Goal: Transaction & Acquisition: Purchase product/service

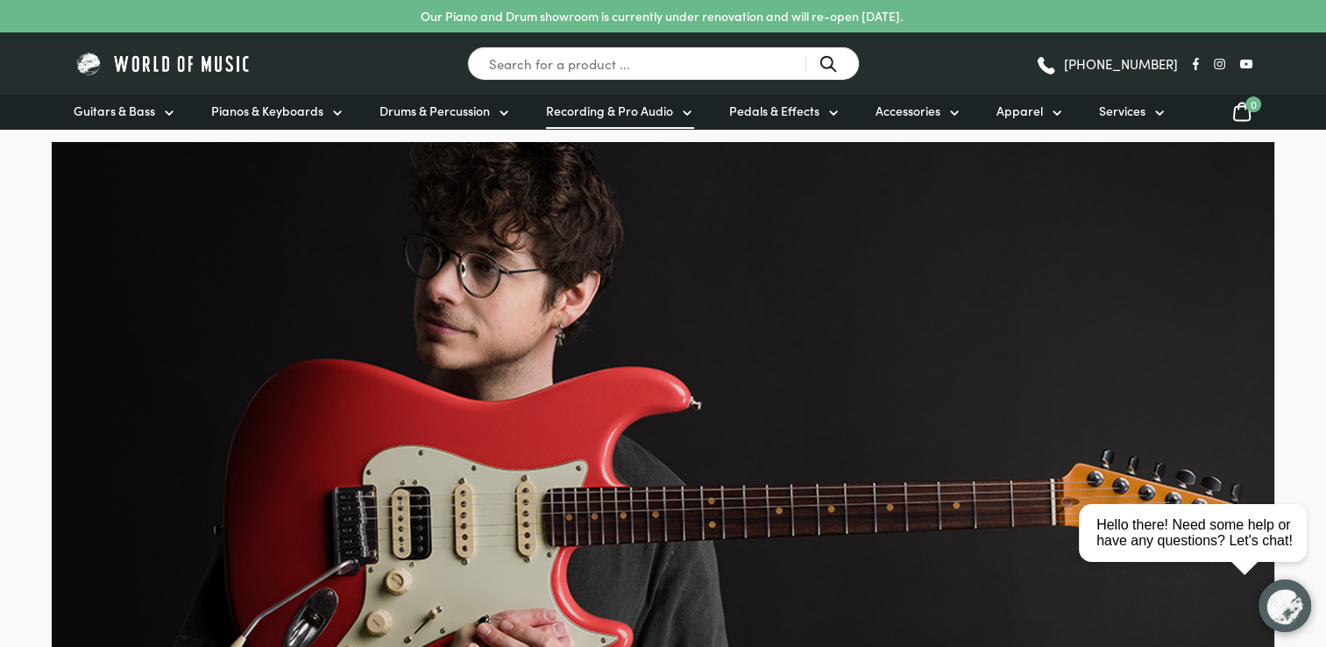
click at [586, 115] on span "Recording & Pro Audio" at bounding box center [609, 111] width 127 height 18
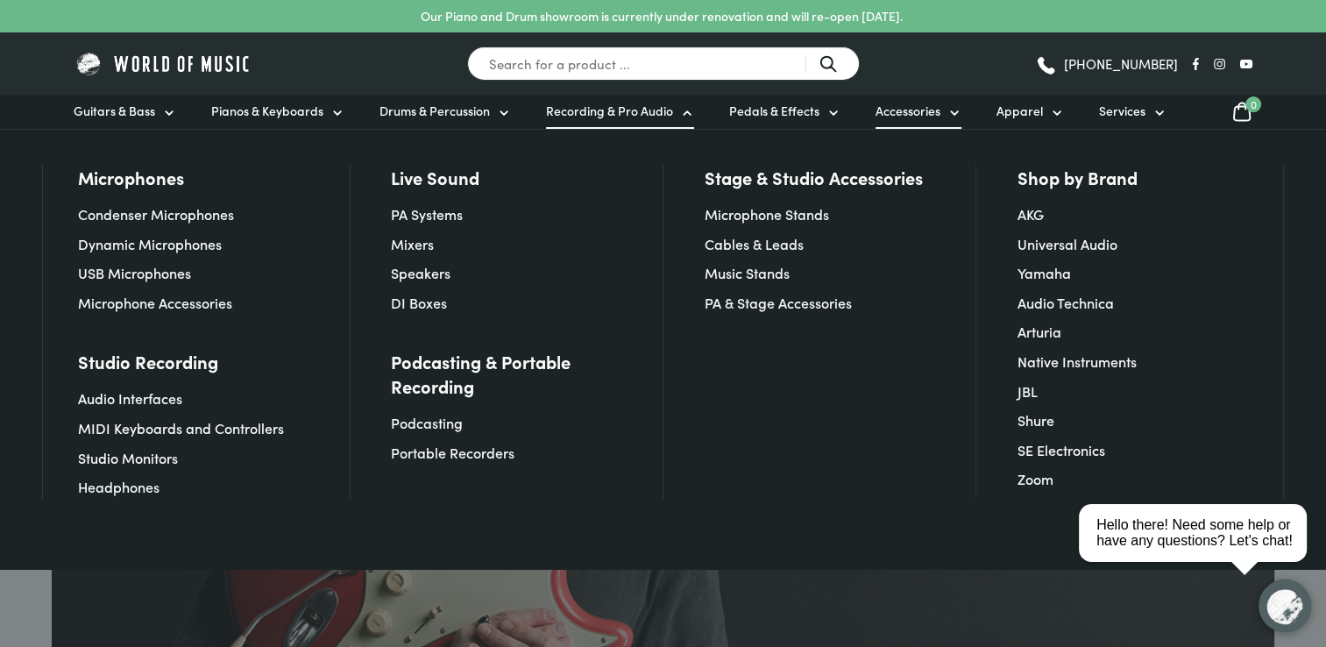
click at [911, 110] on span "Accessories" at bounding box center [907, 111] width 65 height 18
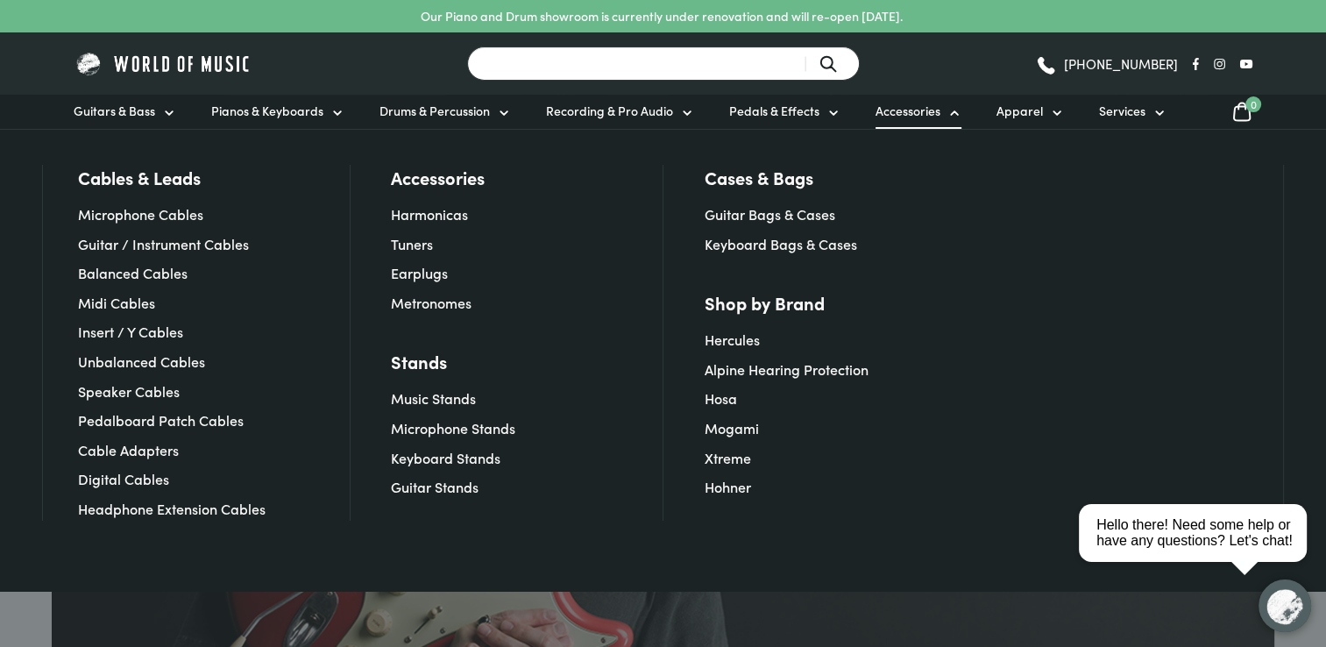
click at [612, 62] on input "Search for a product ..." at bounding box center [663, 63] width 393 height 34
type input "guitar hangers"
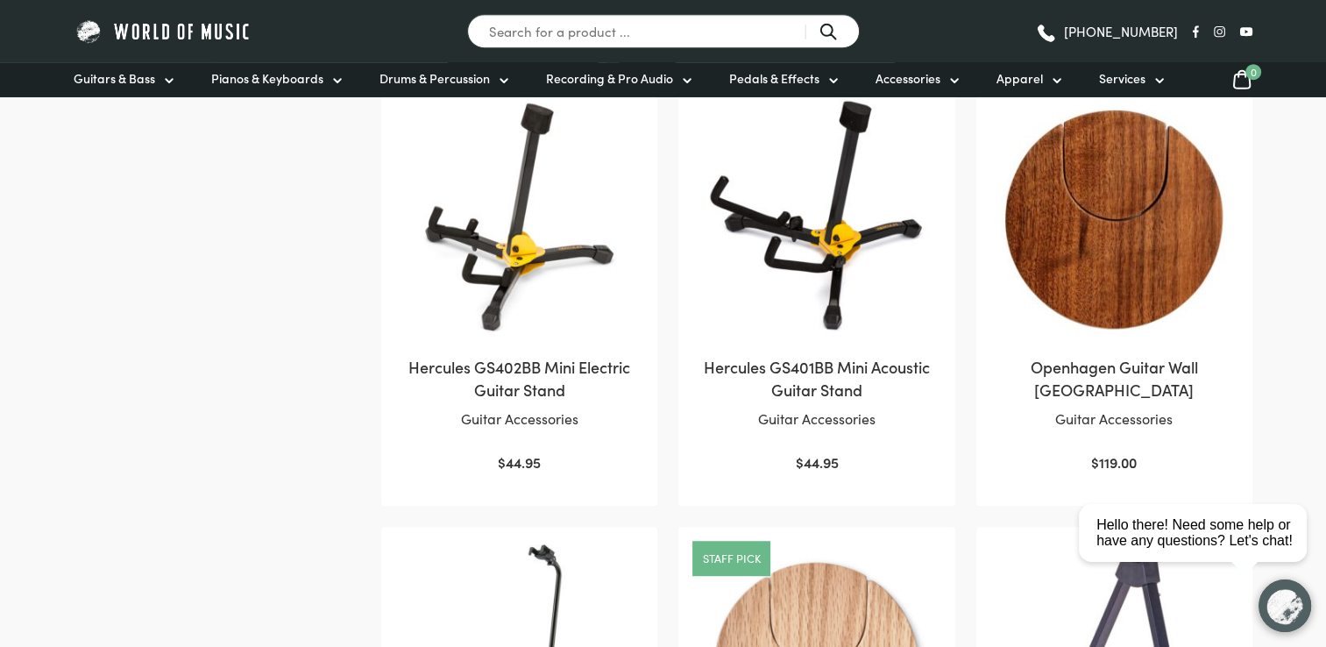
scroll to position [843, 0]
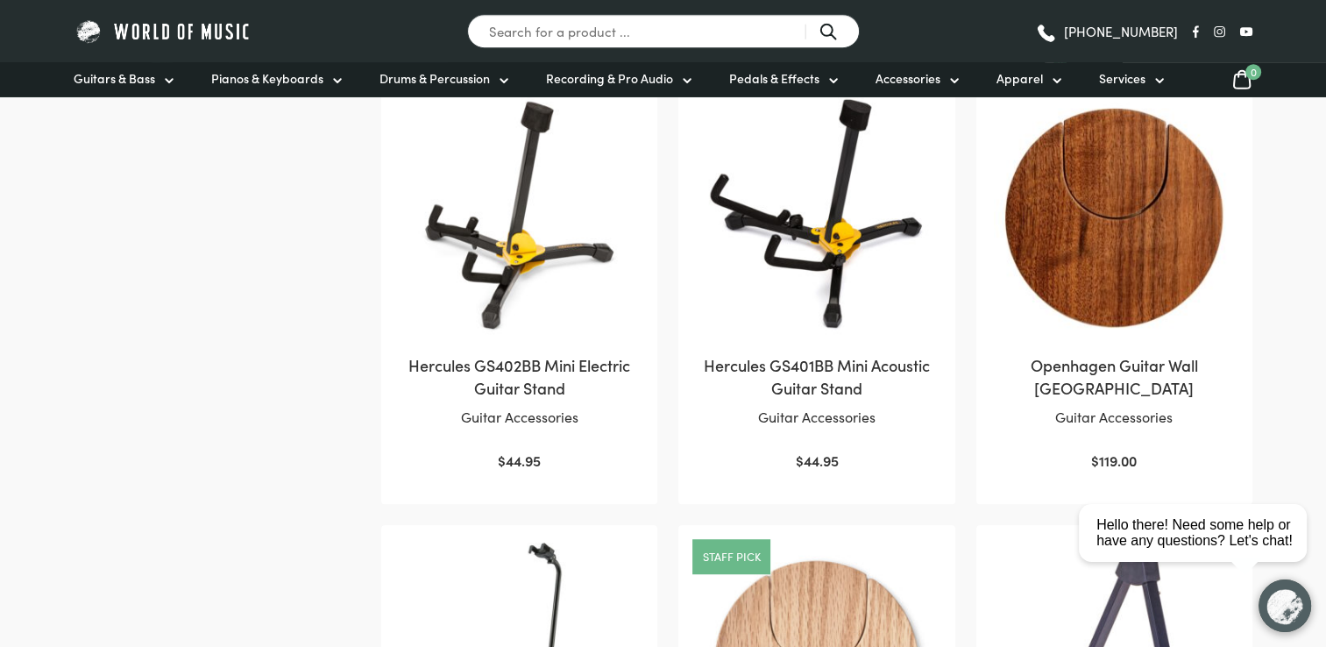
click at [1171, 290] on img at bounding box center [1114, 216] width 241 height 241
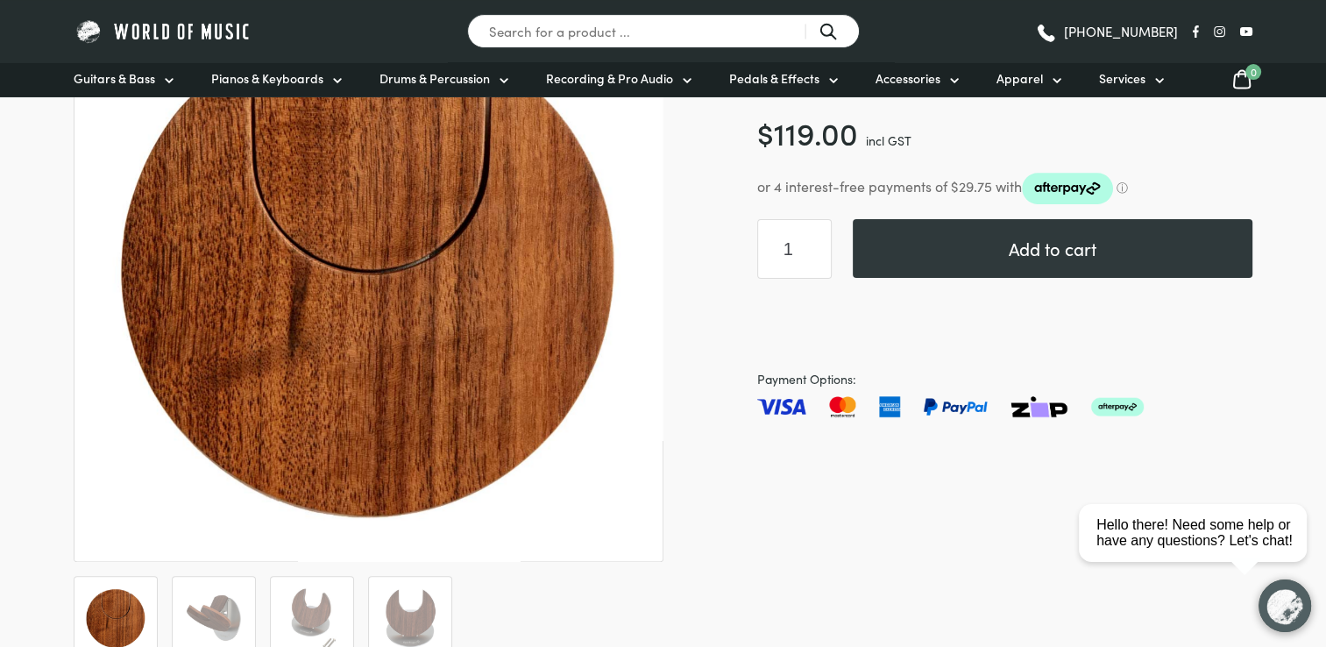
scroll to position [305, 0]
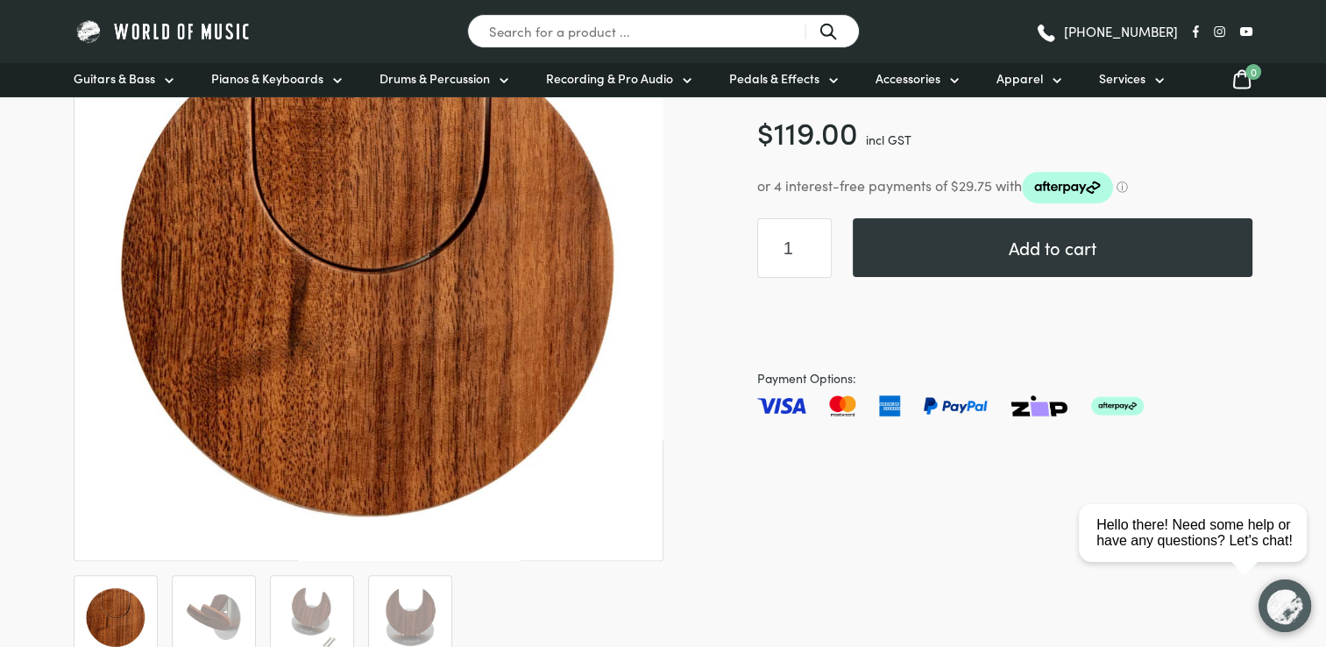
click at [803, 251] on input "1" at bounding box center [794, 248] width 74 height 60
click at [814, 242] on input "2" at bounding box center [794, 248] width 74 height 60
type input "3"
click at [814, 242] on input "3" at bounding box center [794, 248] width 74 height 60
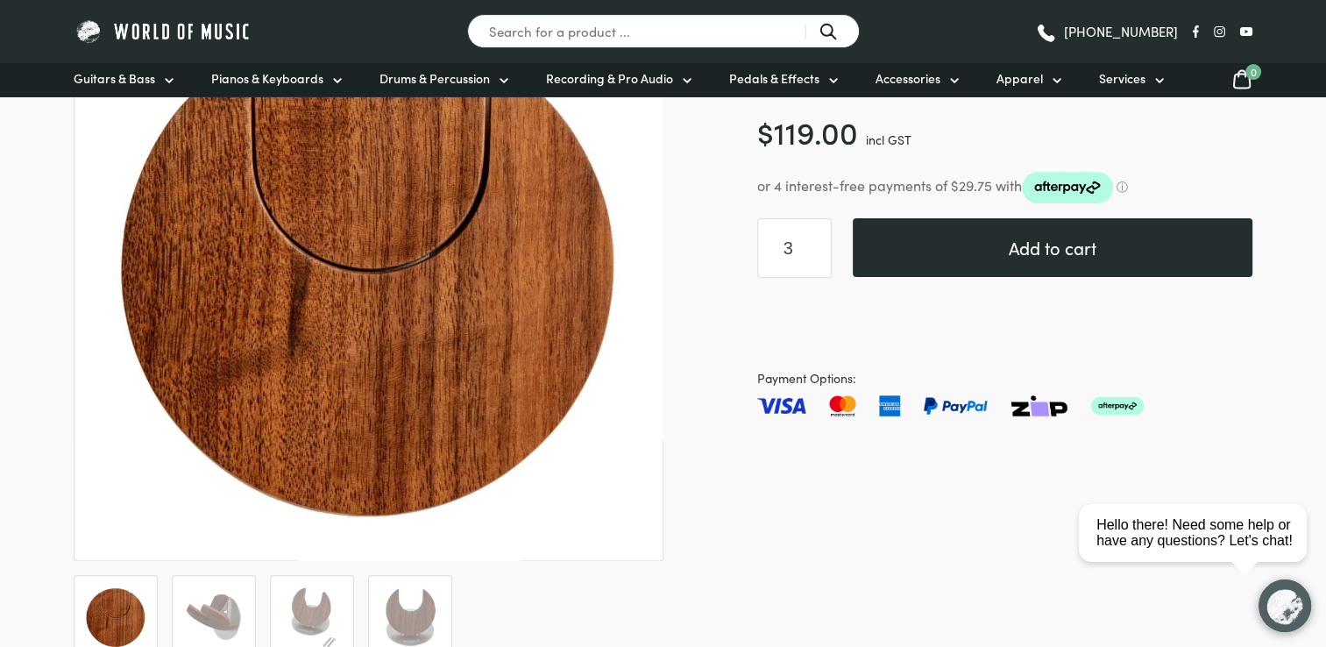
click at [1034, 251] on button "Add to cart" at bounding box center [1052, 247] width 400 height 59
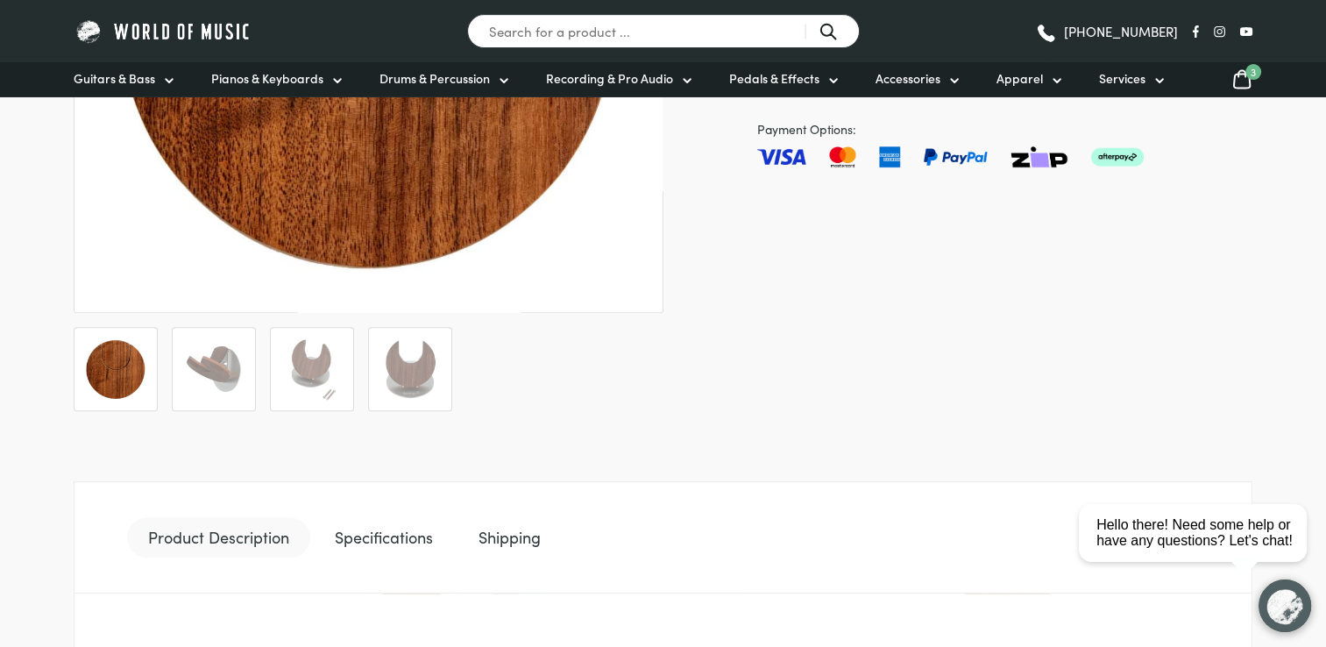
scroll to position [633, 0]
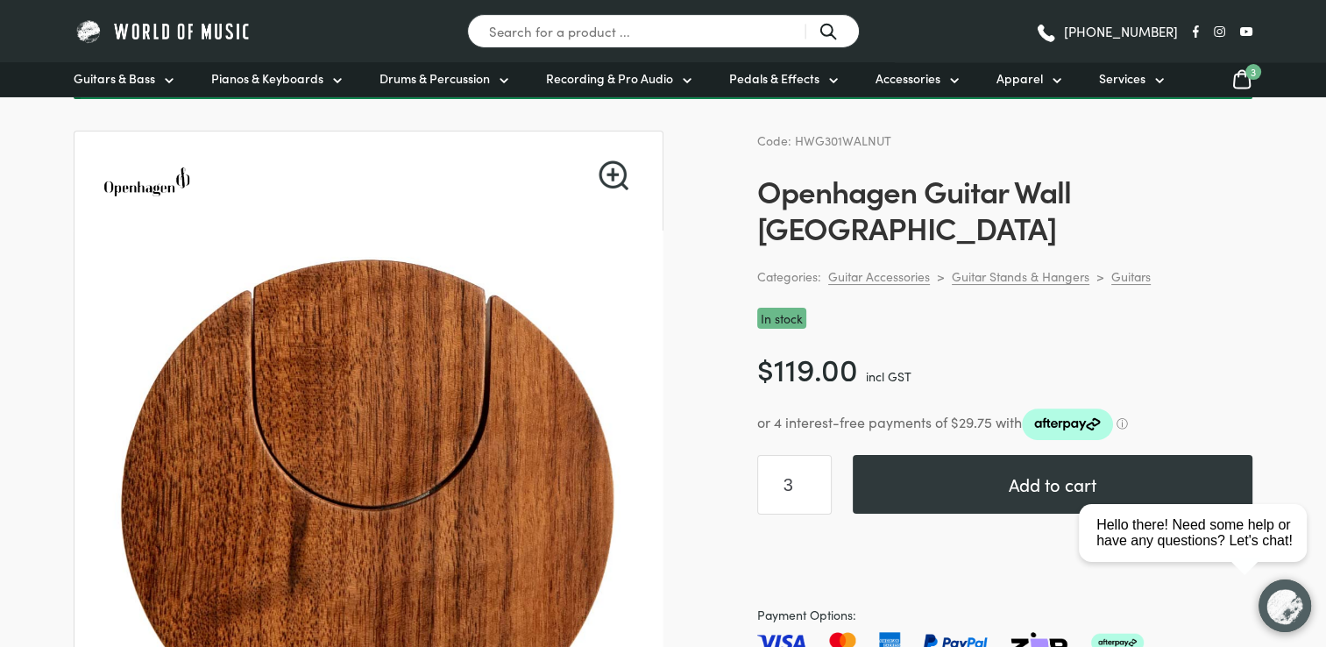
scroll to position [0, 0]
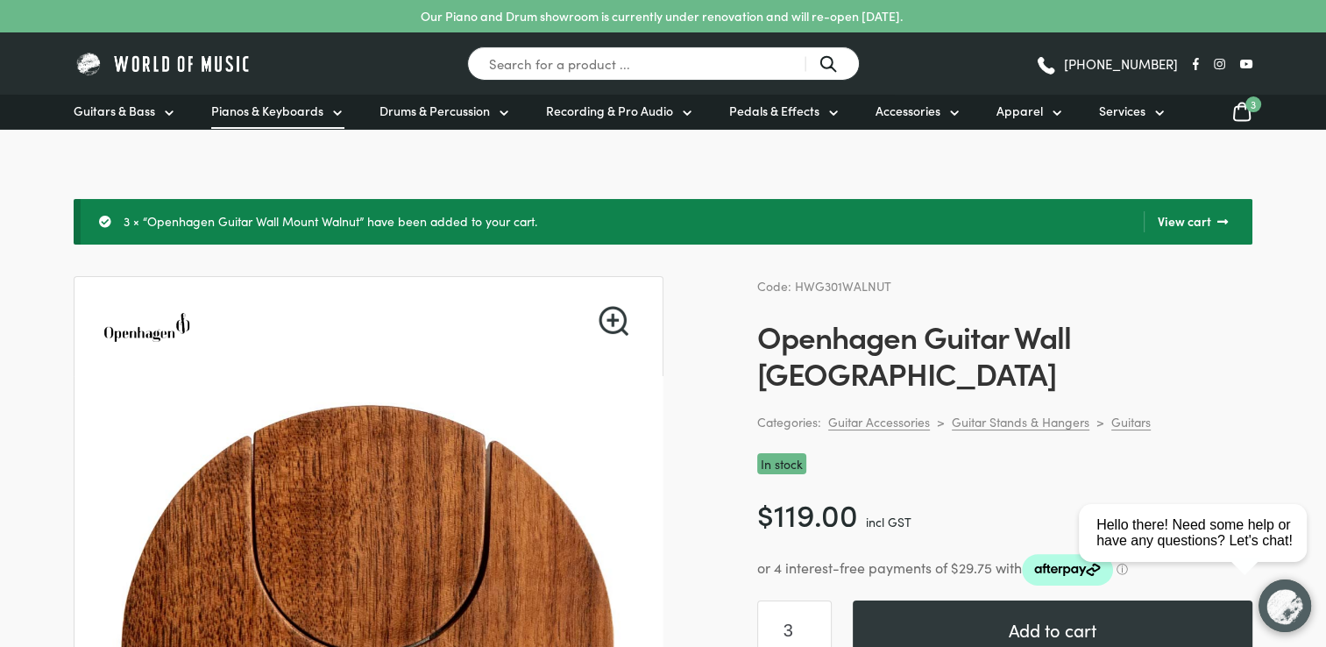
click at [277, 115] on span "Pianos & Keyboards" at bounding box center [267, 111] width 112 height 18
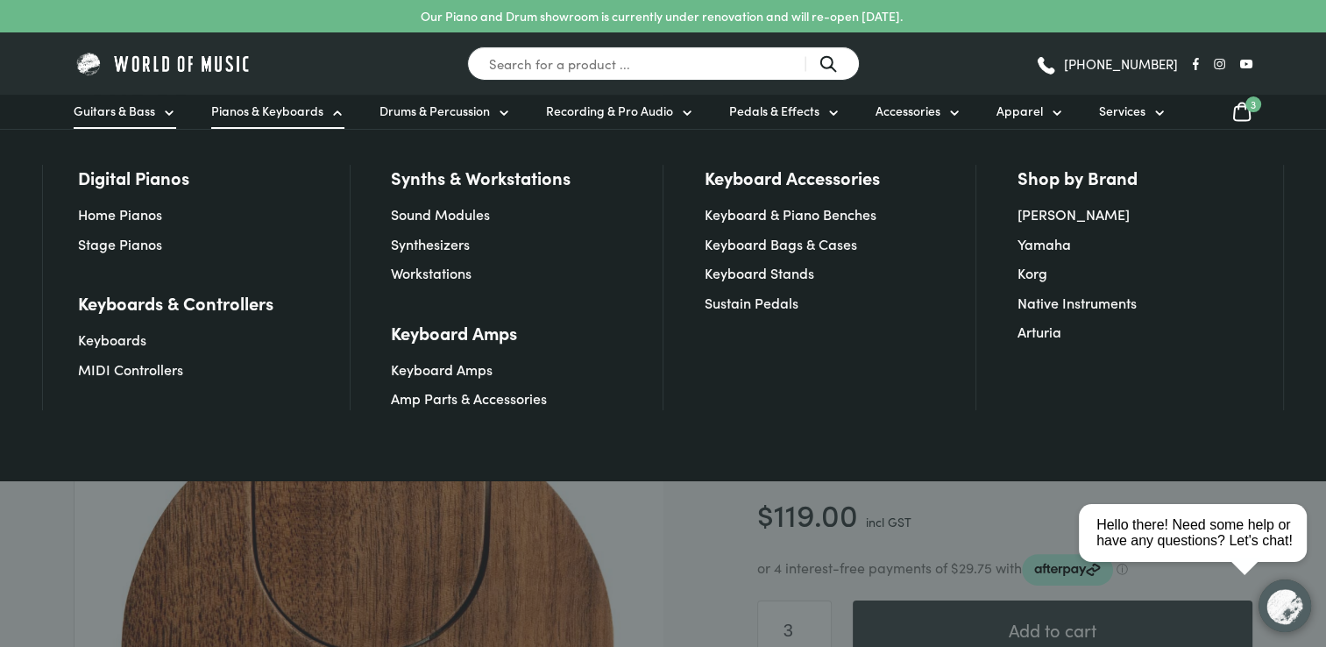
click at [110, 117] on span "Guitars & Bass" at bounding box center [114, 111] width 81 height 18
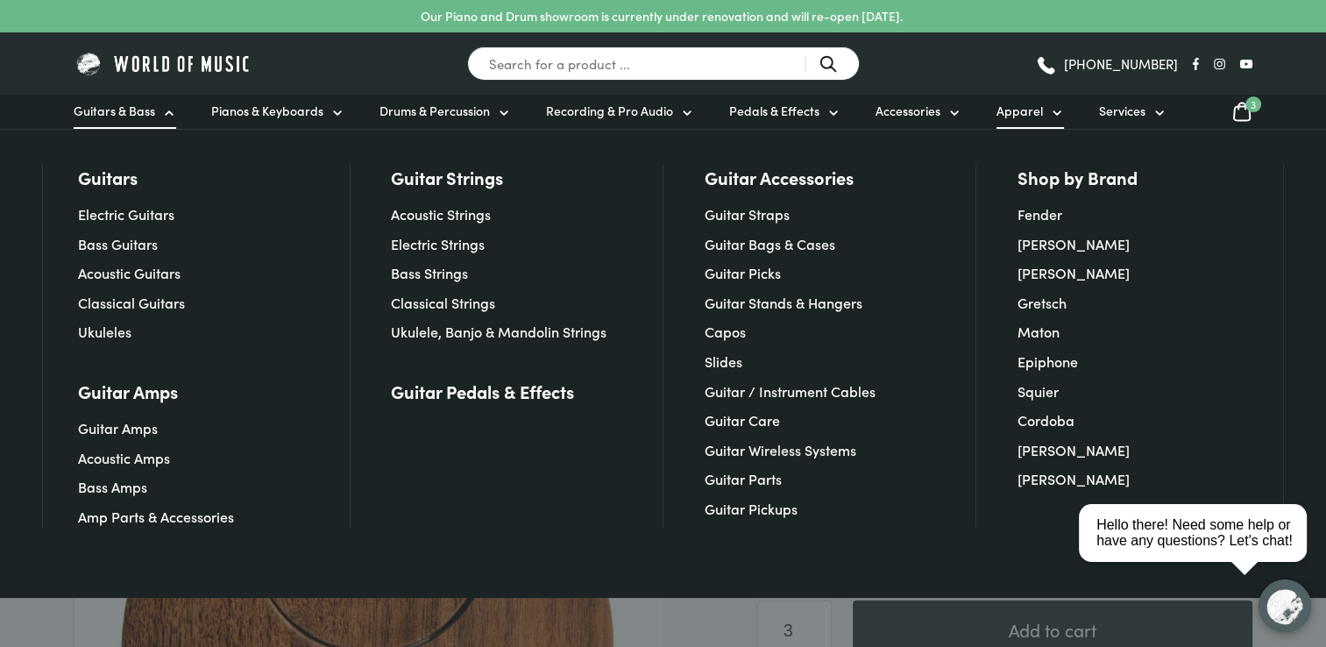
click at [1025, 110] on span "Apparel" at bounding box center [1019, 111] width 46 height 18
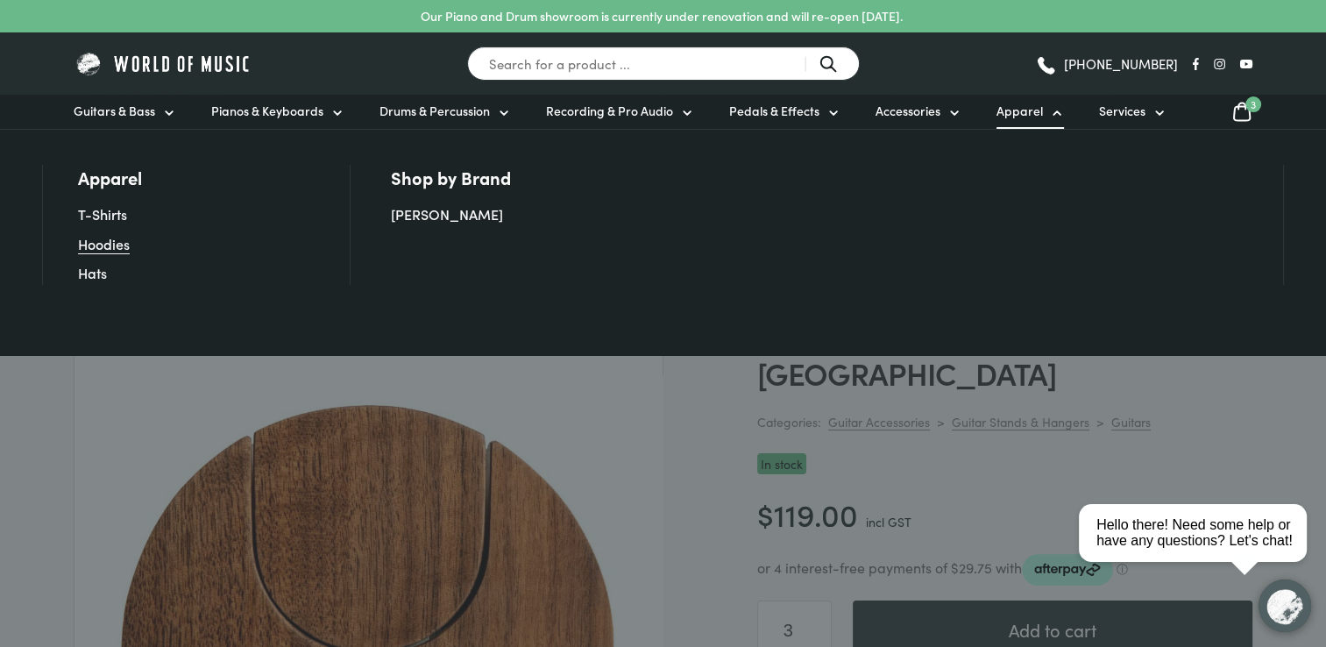
click at [97, 249] on link "Hoodies" at bounding box center [104, 243] width 52 height 19
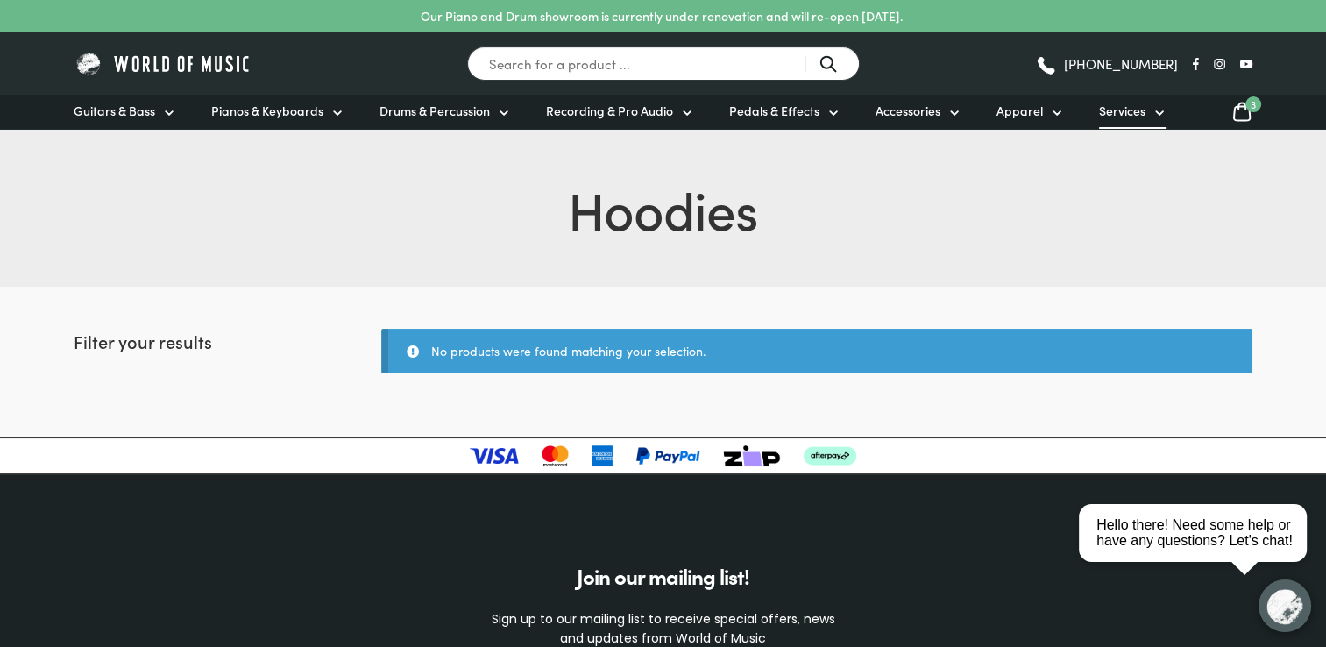
click at [1121, 106] on span "Services" at bounding box center [1122, 111] width 46 height 18
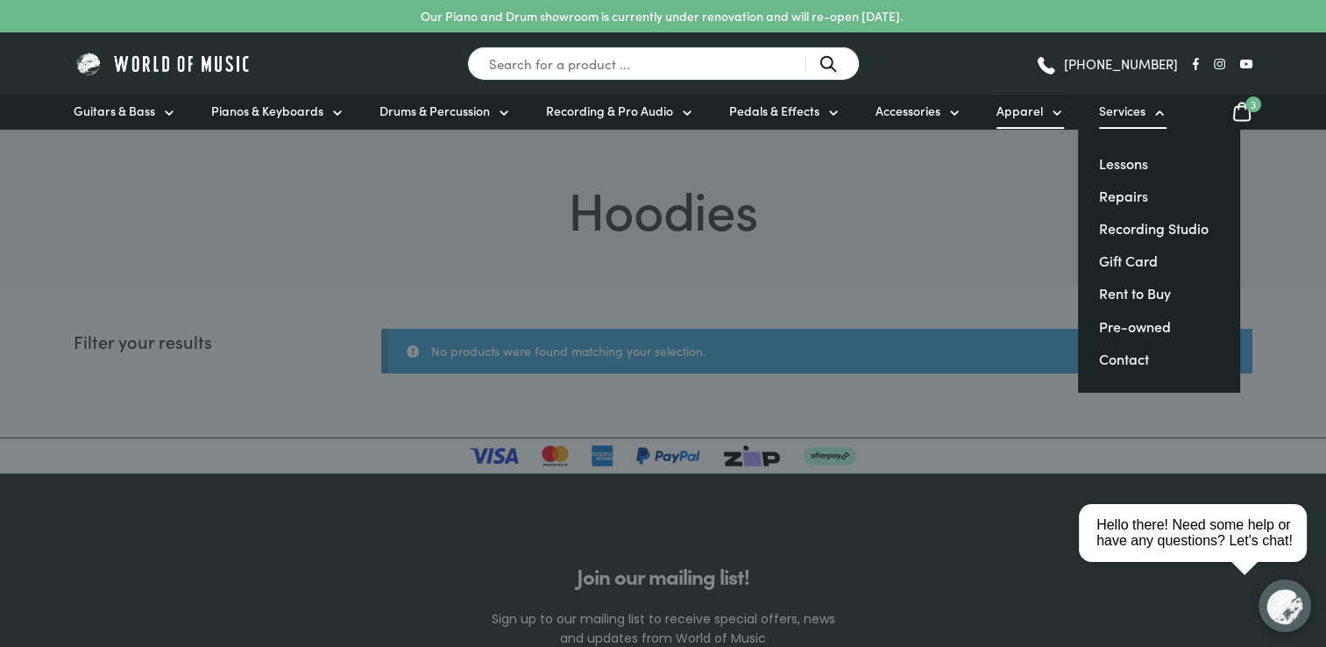
click at [1015, 111] on span "Apparel" at bounding box center [1019, 111] width 46 height 18
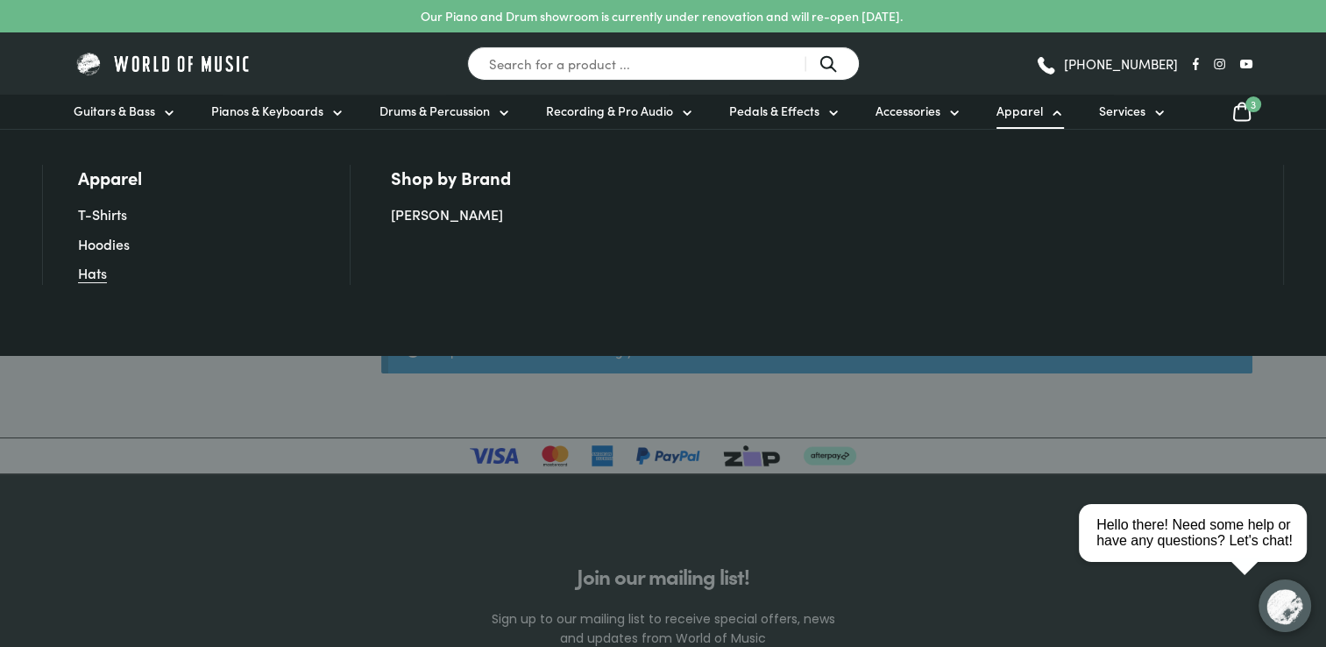
click at [86, 276] on link "Hats" at bounding box center [92, 272] width 29 height 19
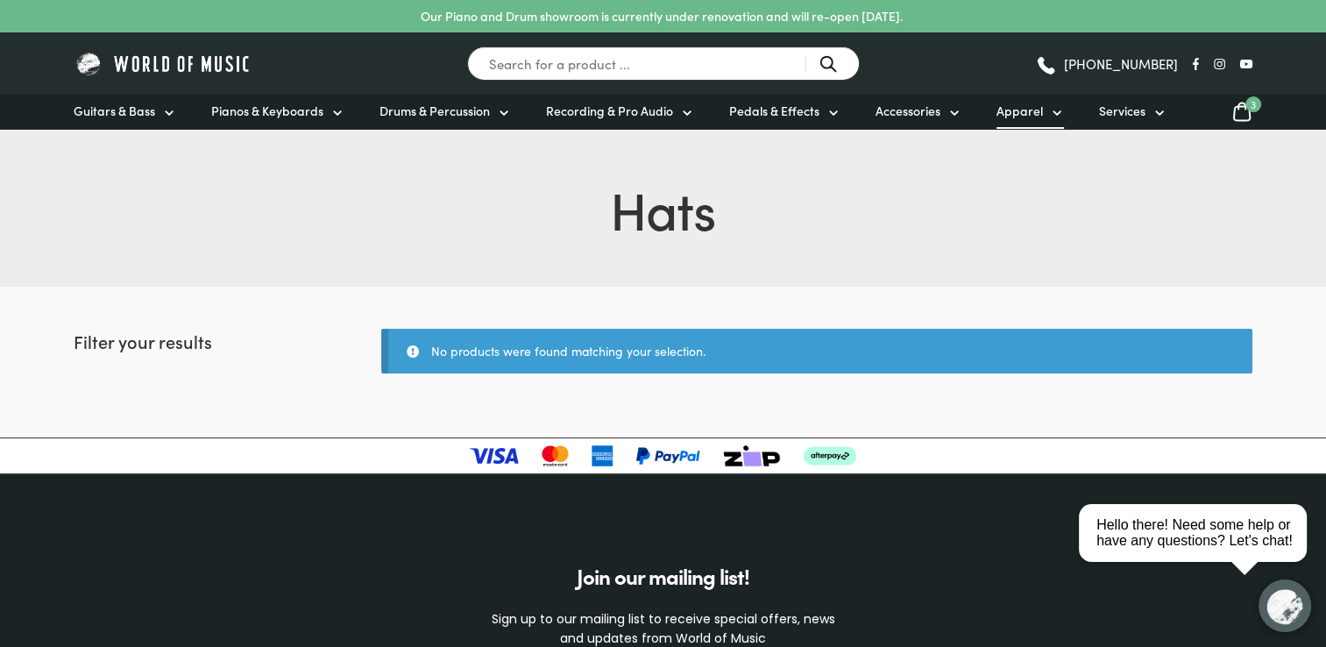
click at [1016, 115] on span "Apparel" at bounding box center [1019, 111] width 46 height 18
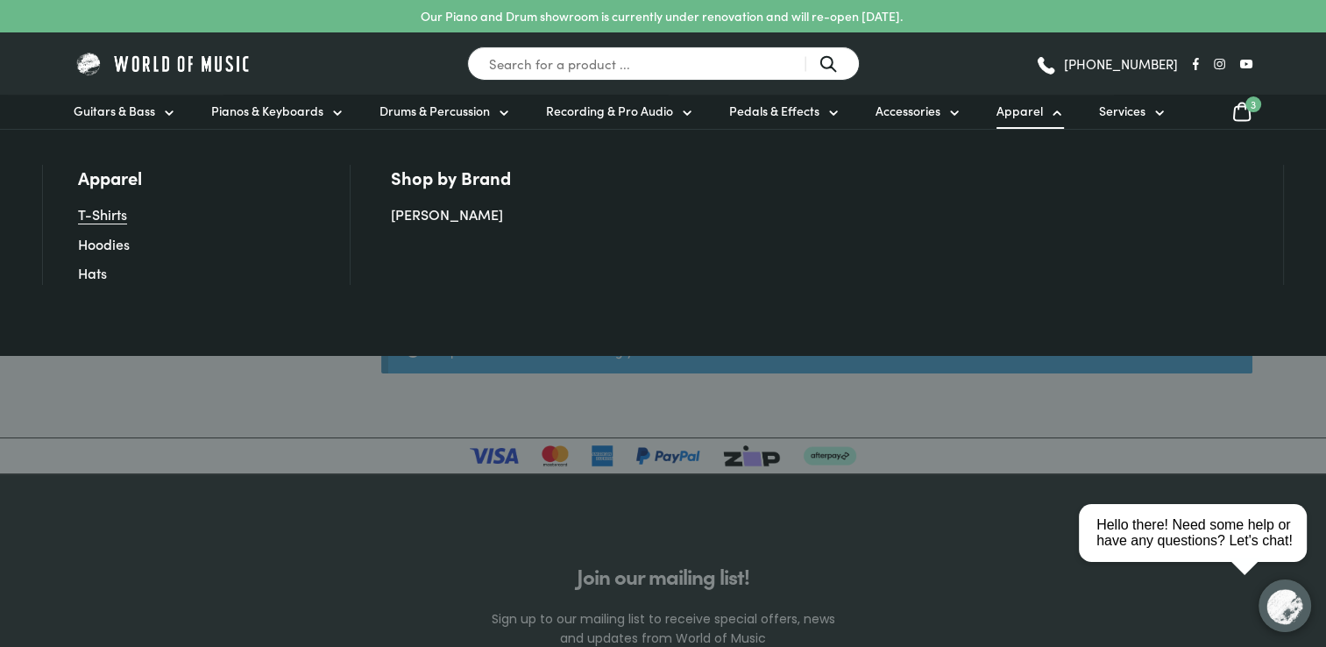
click at [91, 217] on link "T-Shirts" at bounding box center [102, 213] width 49 height 19
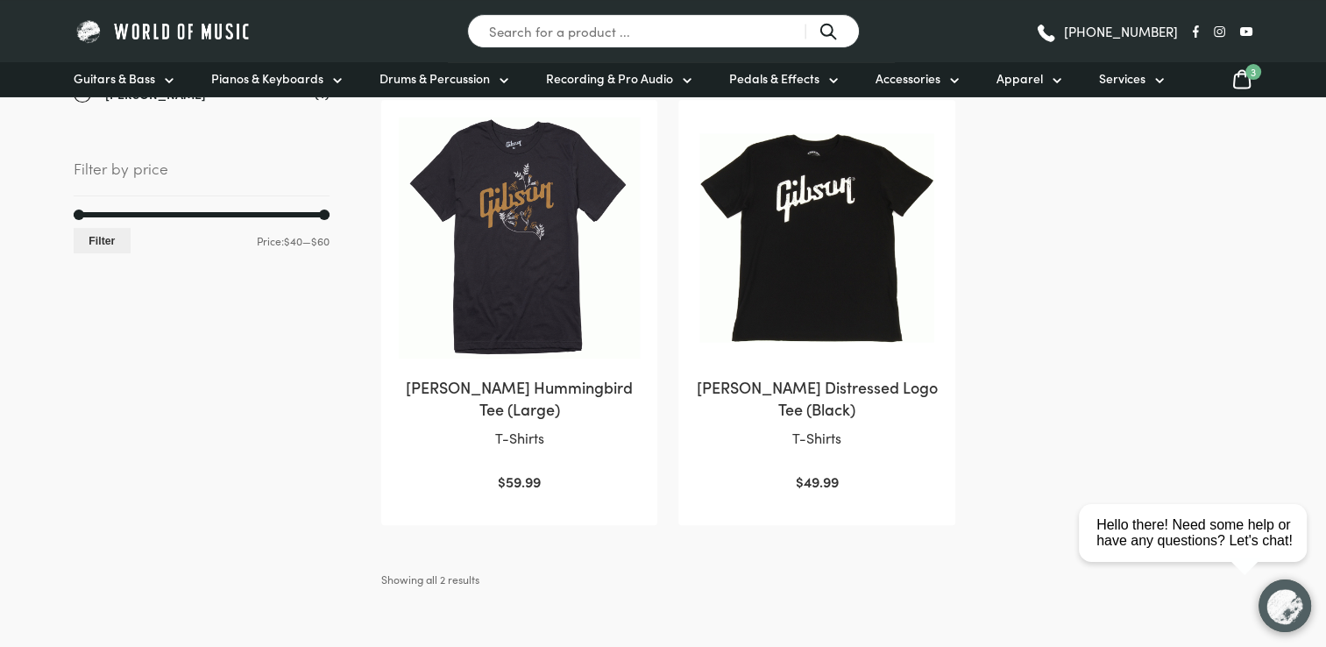
scroll to position [371, 0]
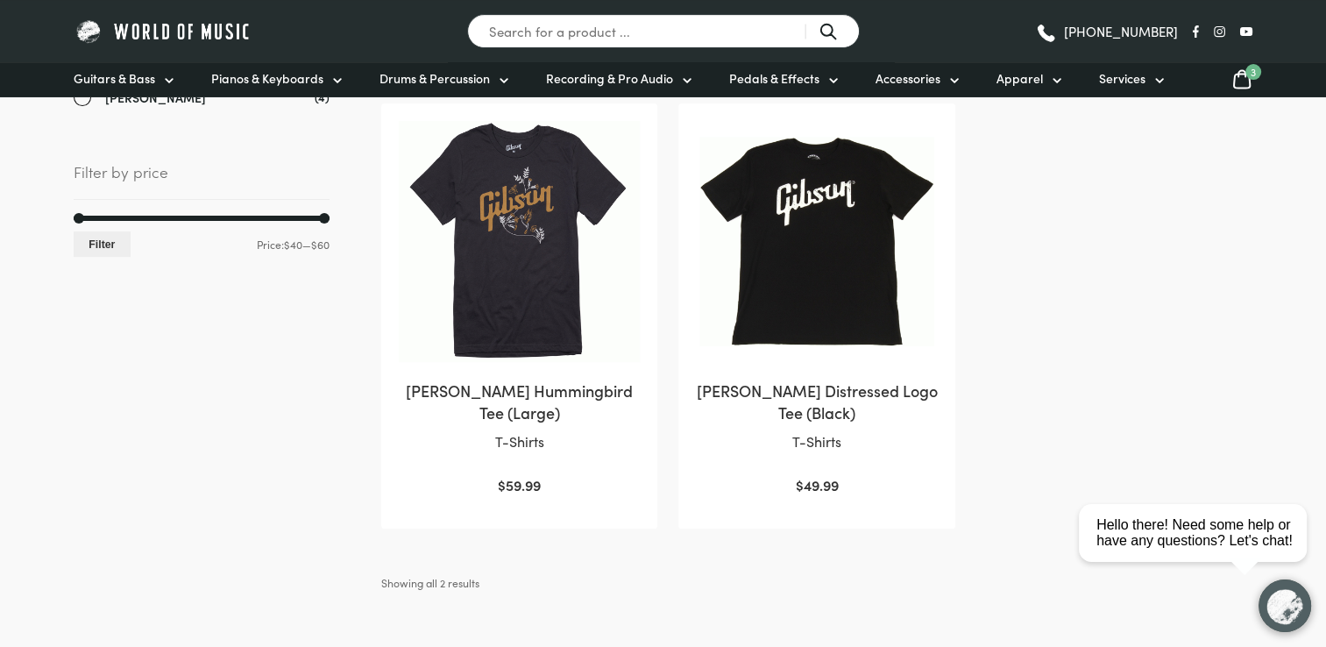
click at [498, 253] on img at bounding box center [519, 241] width 241 height 241
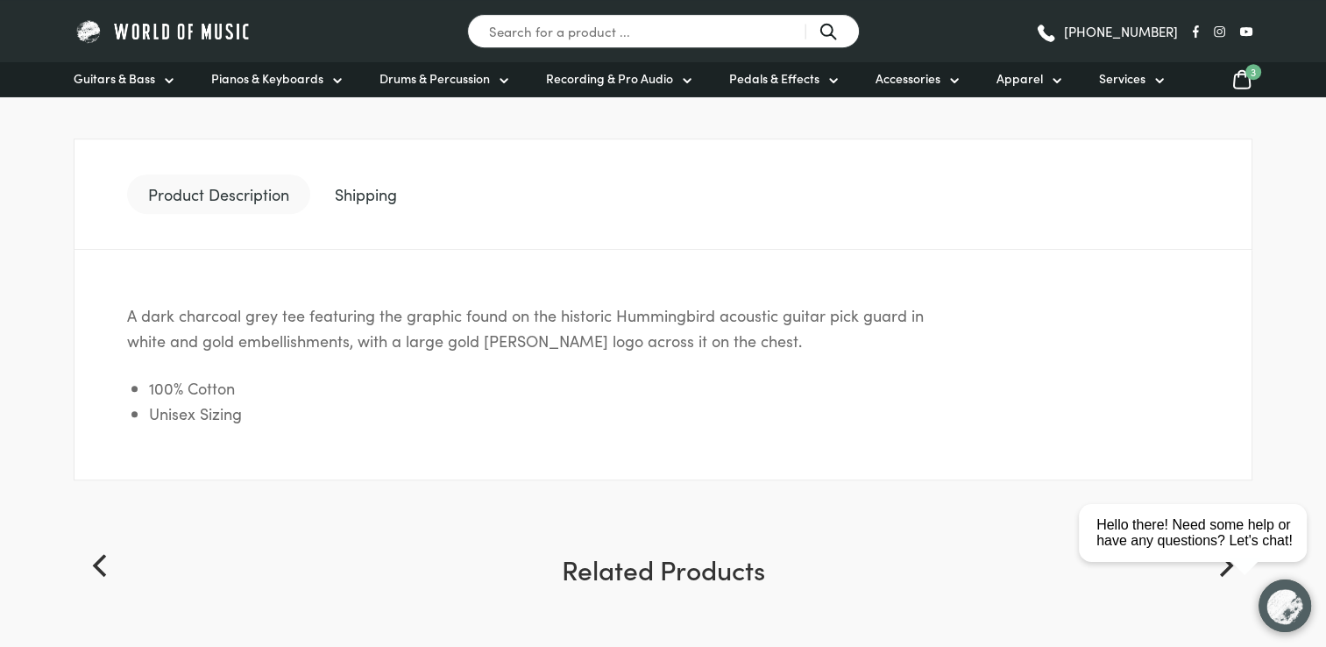
scroll to position [724, 0]
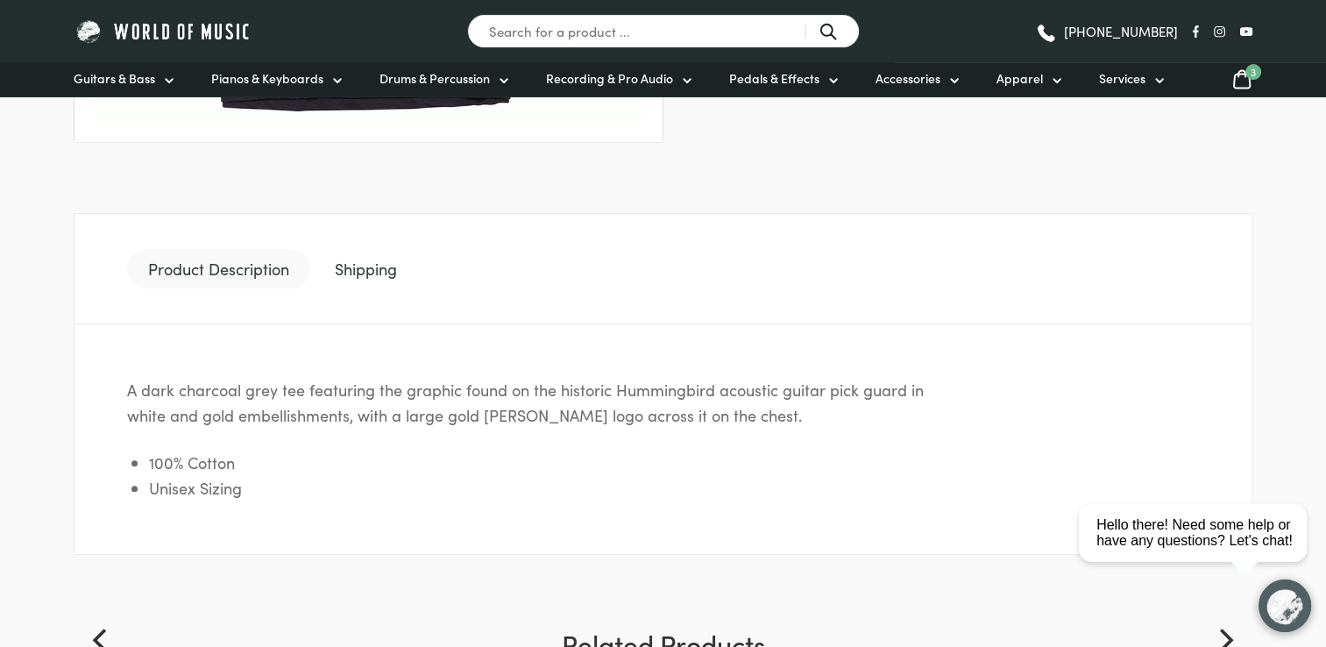
click at [228, 260] on link "Product Description" at bounding box center [218, 269] width 183 height 40
click at [369, 260] on link "Shipping" at bounding box center [366, 269] width 104 height 40
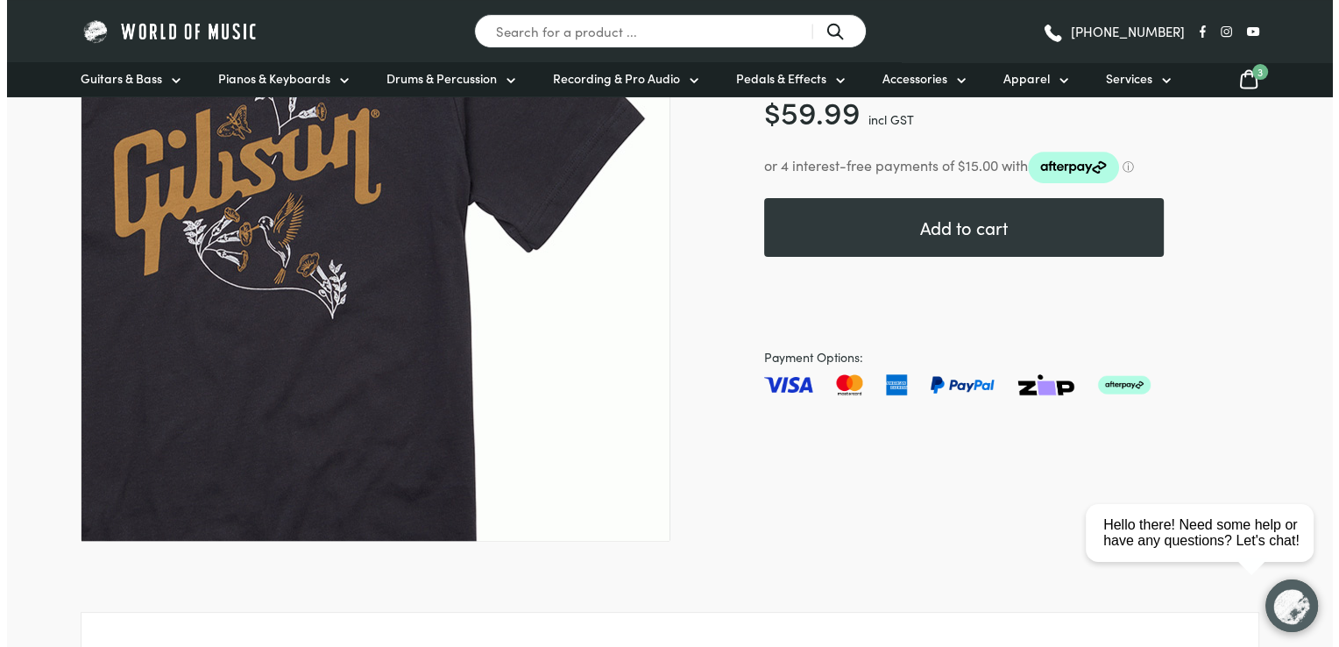
scroll to position [0, 0]
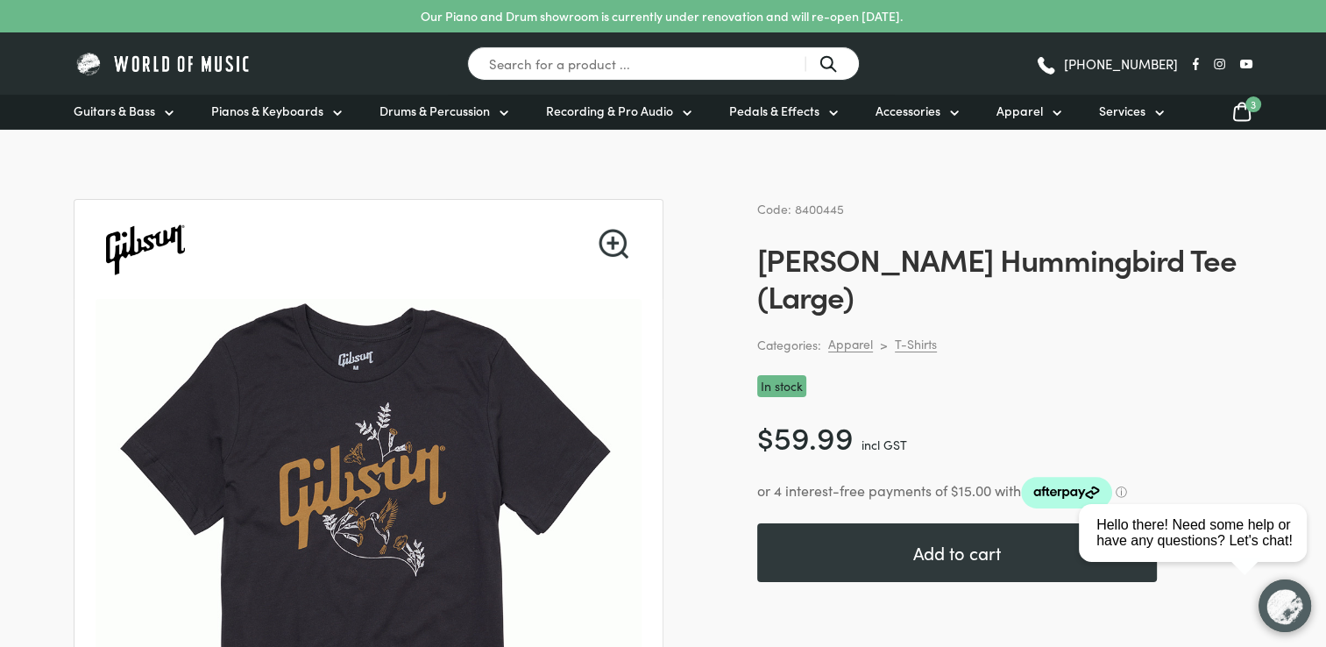
click at [1242, 115] on icon at bounding box center [1241, 112] width 21 height 22
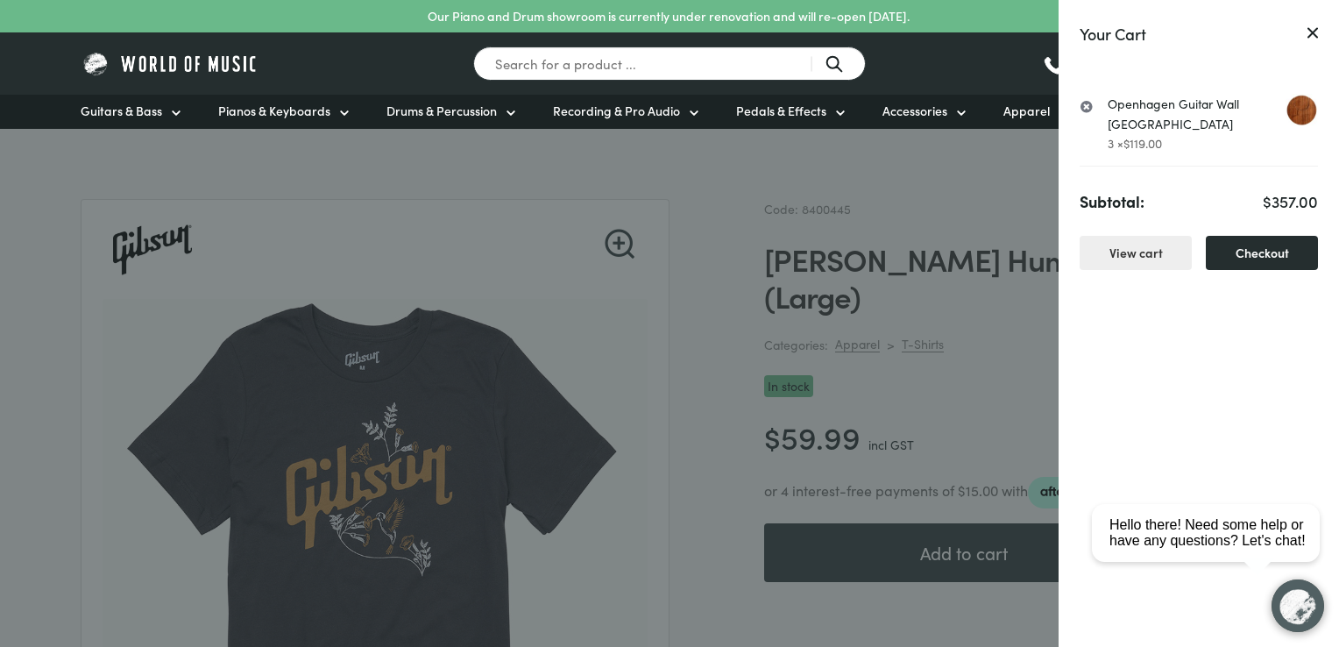
click at [1252, 252] on link "Checkout" at bounding box center [1262, 253] width 112 height 34
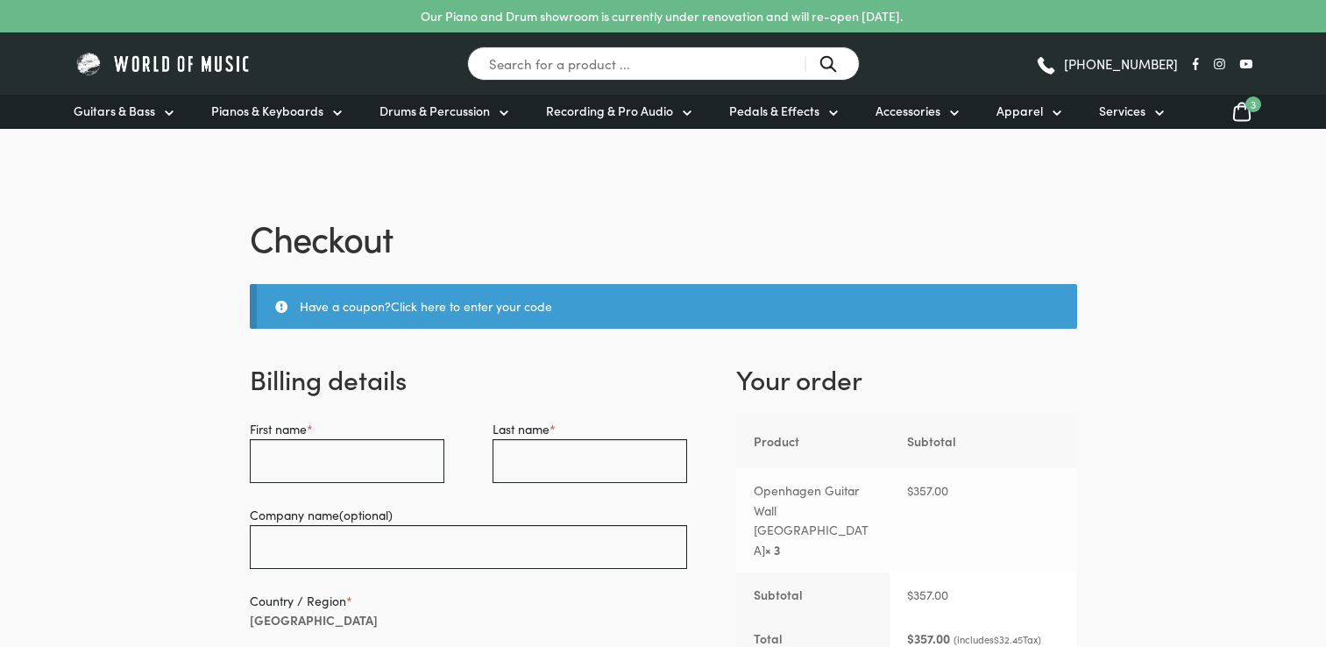
select select "VIC"
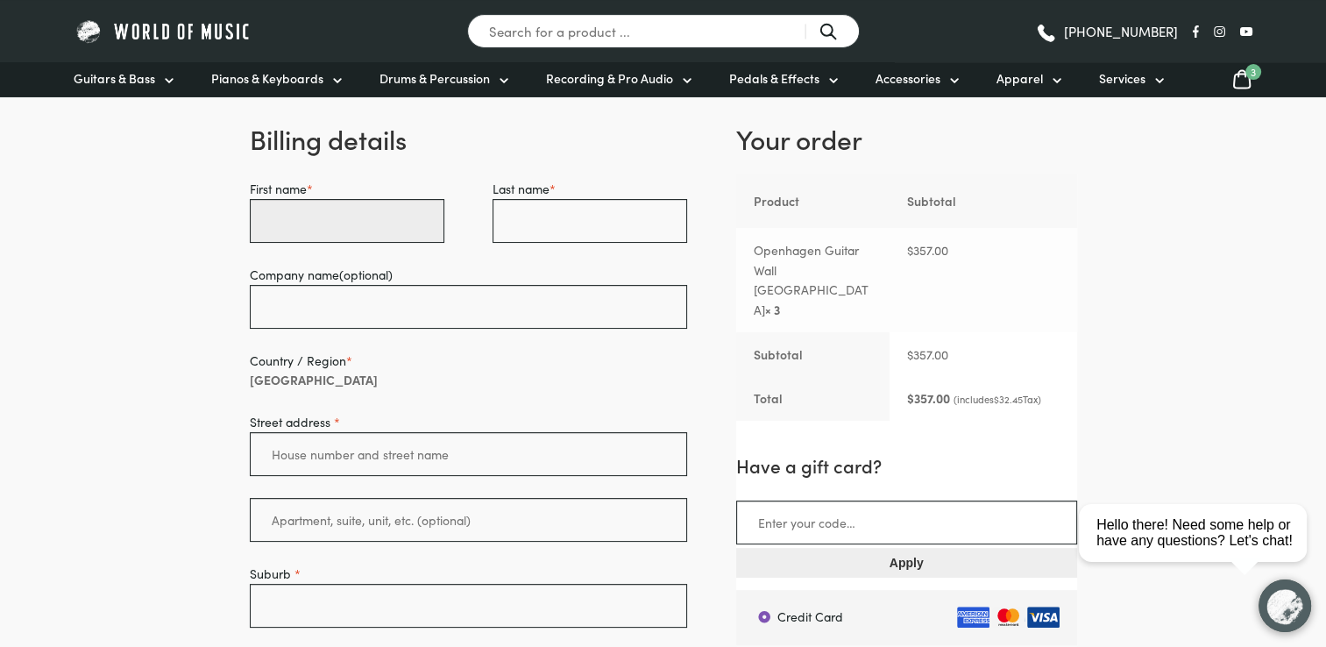
click at [392, 233] on input "First name *" at bounding box center [347, 221] width 195 height 44
type input "k"
type input "Kirstin"
click at [536, 215] on input "Last name *" at bounding box center [589, 221] width 195 height 44
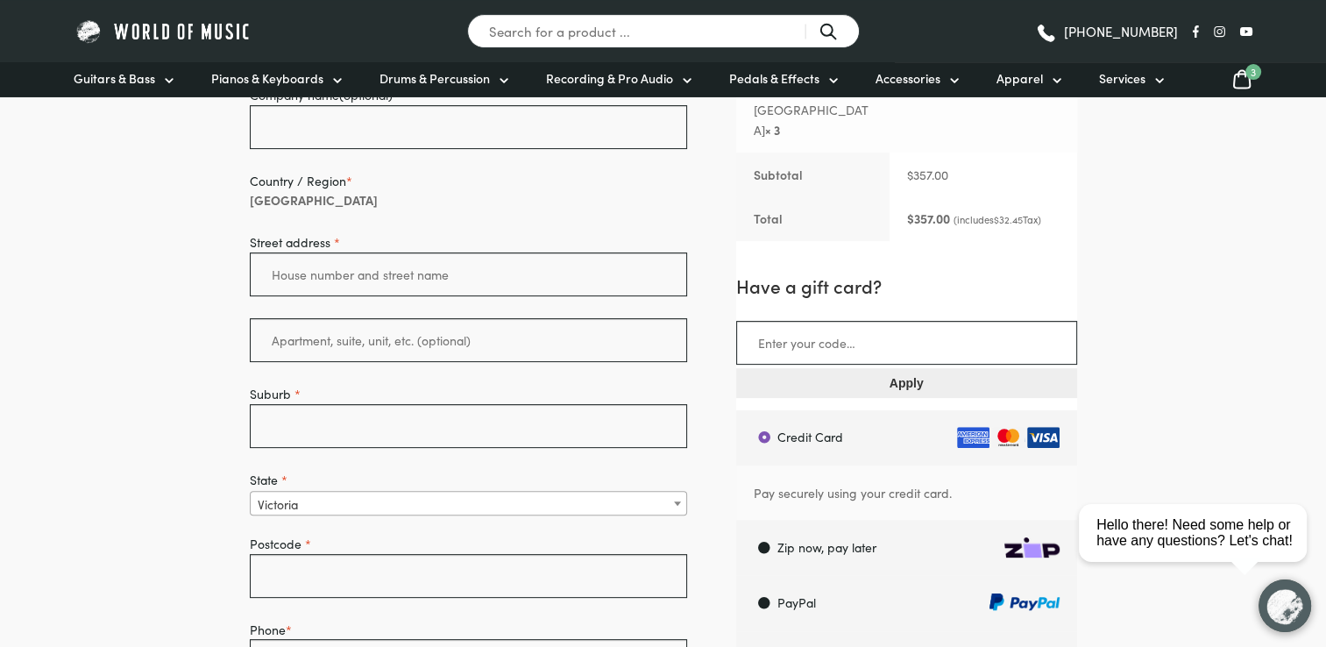
scroll to position [419, 0]
type input "Hawkins"
click at [396, 272] on input "Street address *" at bounding box center [469, 275] width 438 height 44
type input "19 Jolly Street"
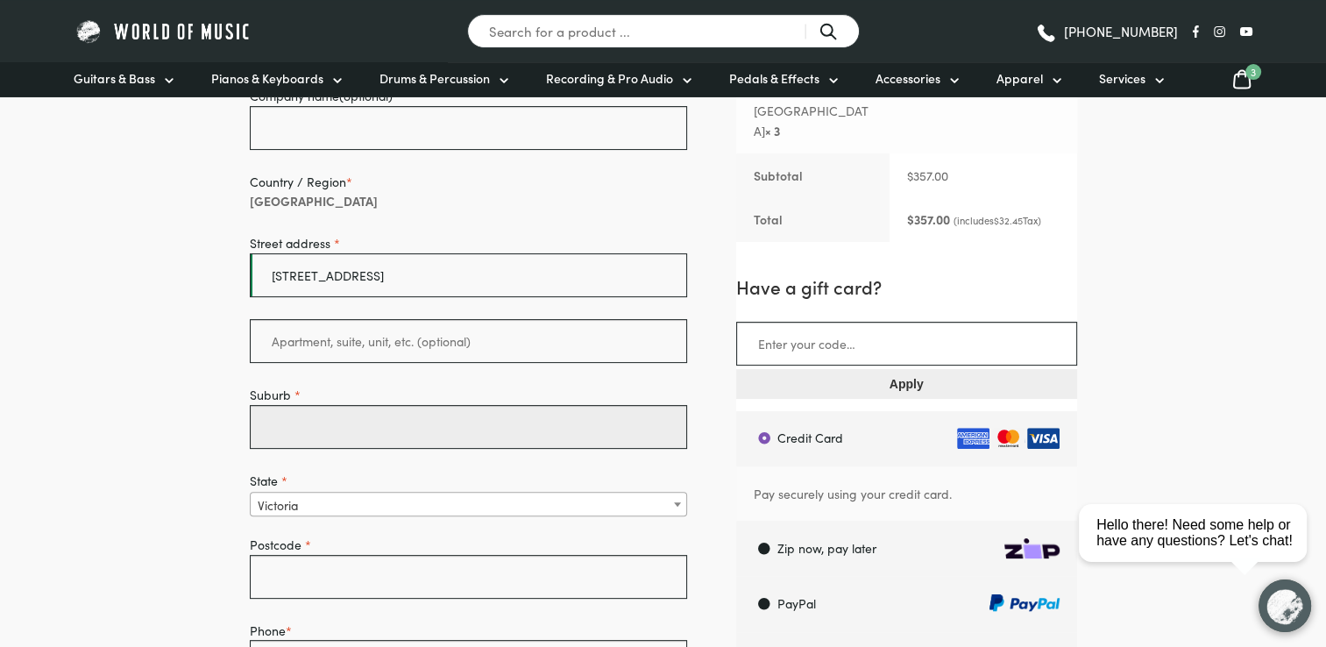
click at [341, 413] on input "Suburb *" at bounding box center [469, 427] width 438 height 44
type input "Clayfield"
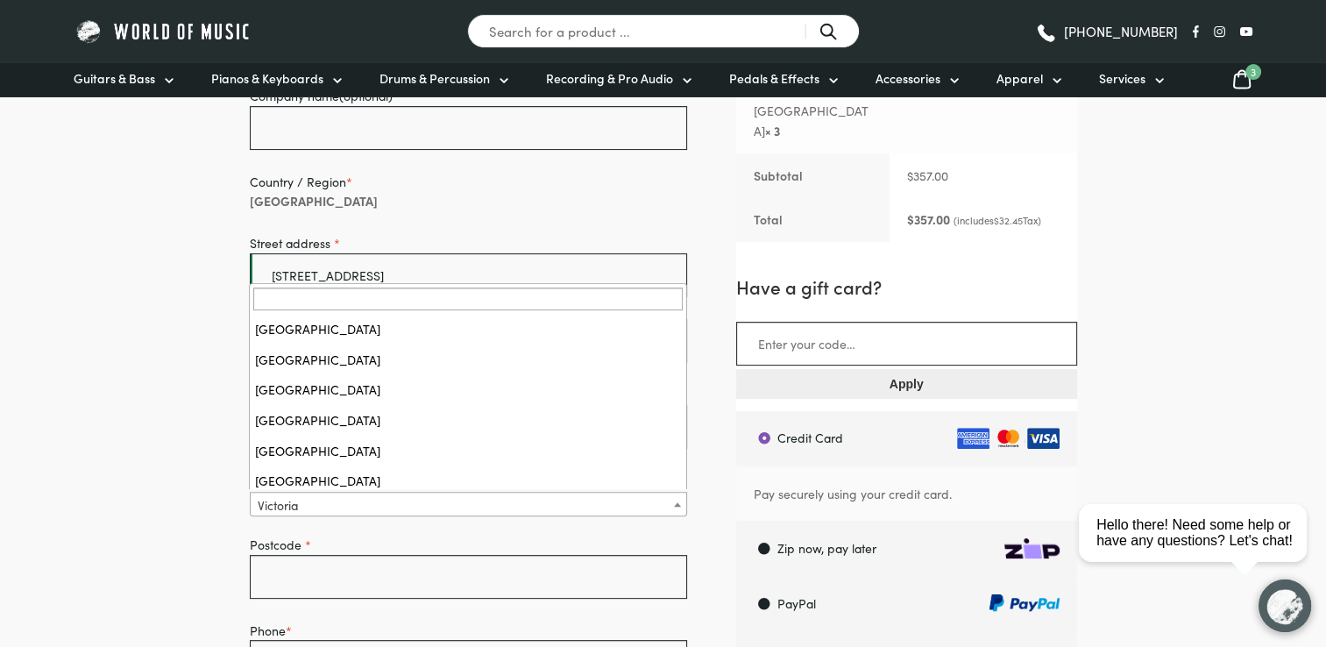
click at [333, 496] on span "Victoria" at bounding box center [469, 504] width 436 height 25
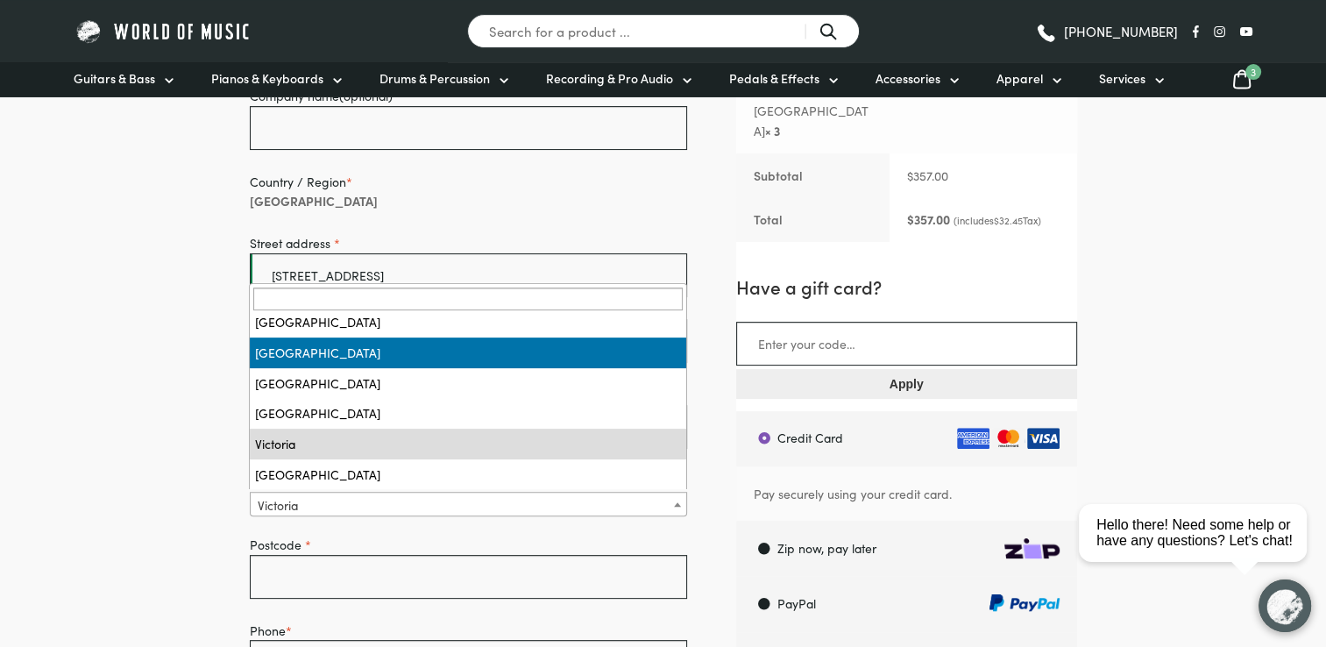
select select "QLD"
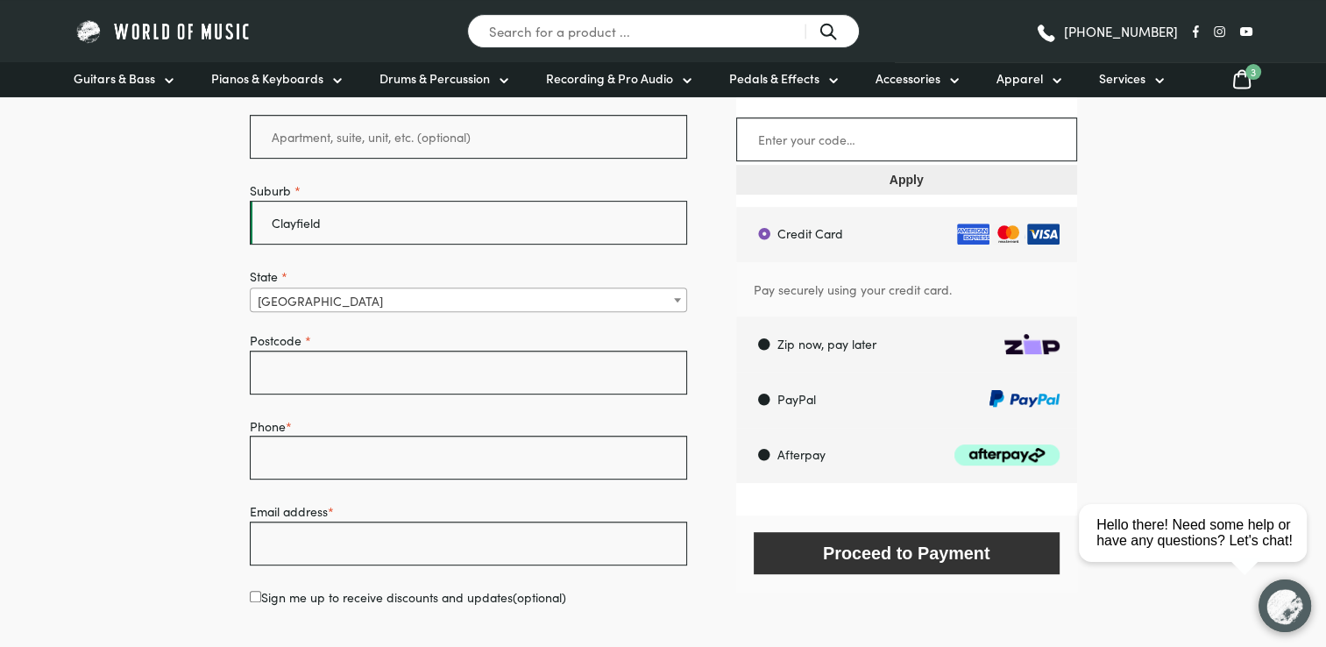
scroll to position [624, 0]
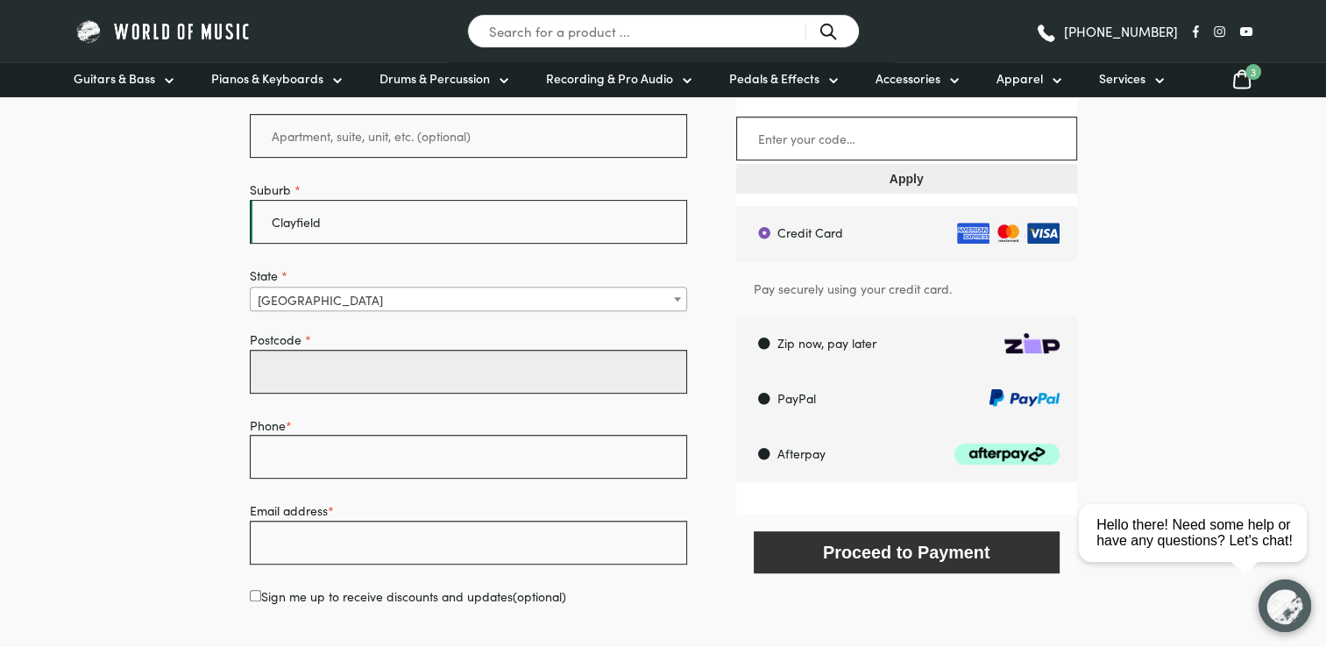
click at [292, 373] on input "Postcode *" at bounding box center [469, 372] width 438 height 44
type input "4011"
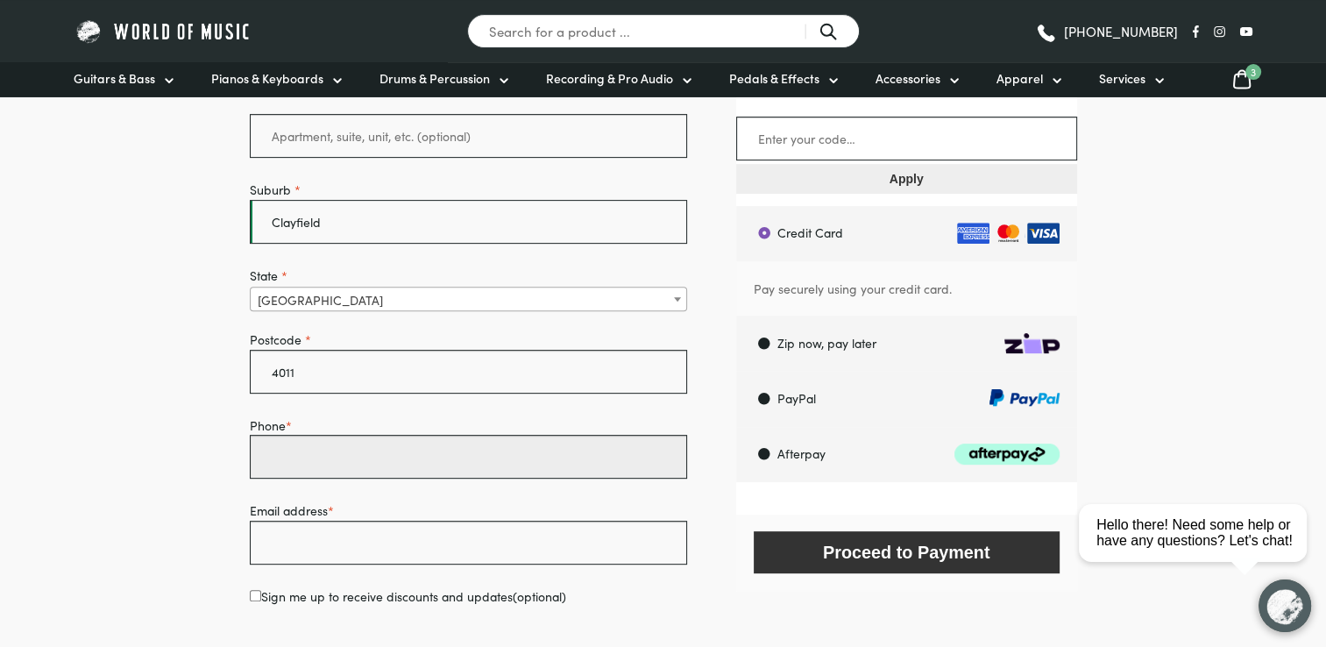
click at [301, 454] on input "Phone *" at bounding box center [469, 457] width 438 height 44
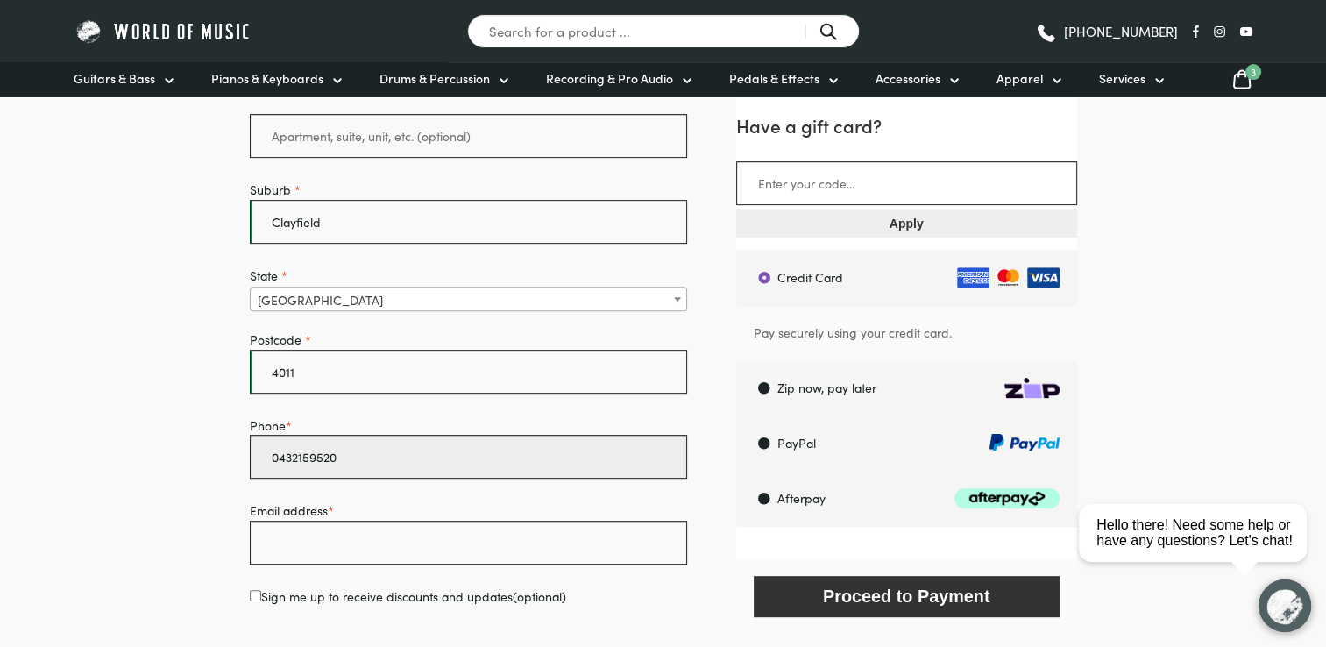
type input "0432159520"
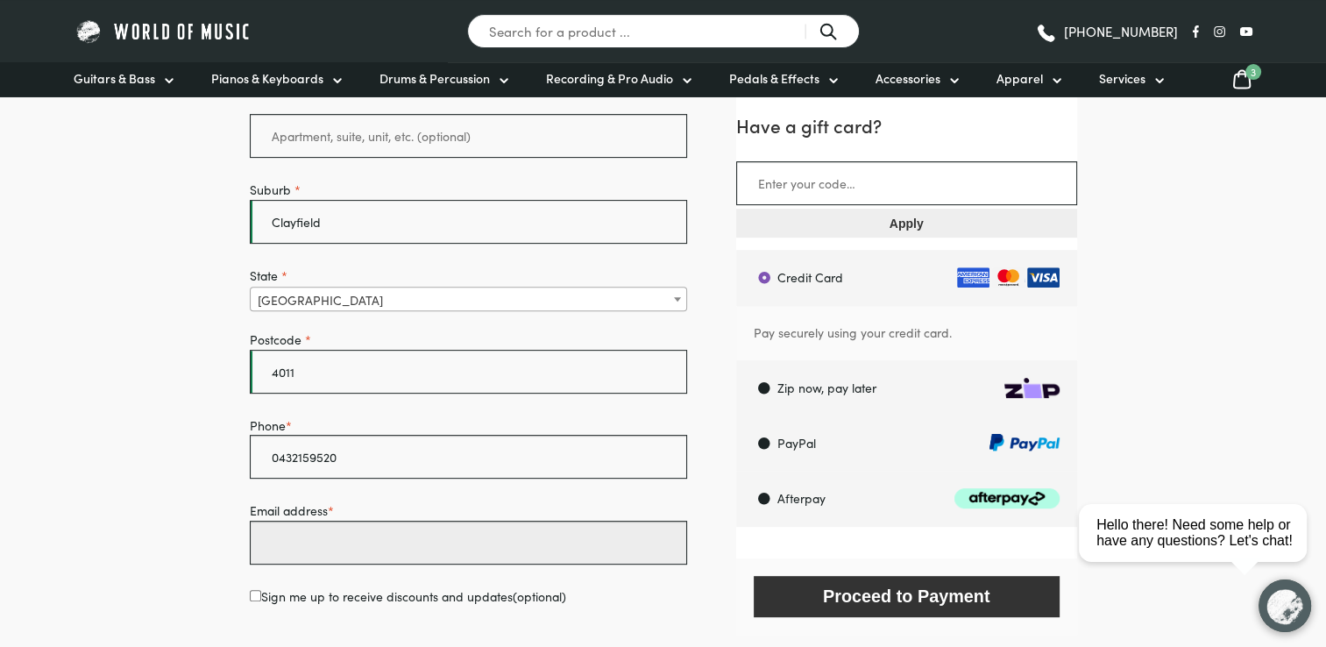
click at [309, 548] on input "Email address *" at bounding box center [469, 542] width 438 height 44
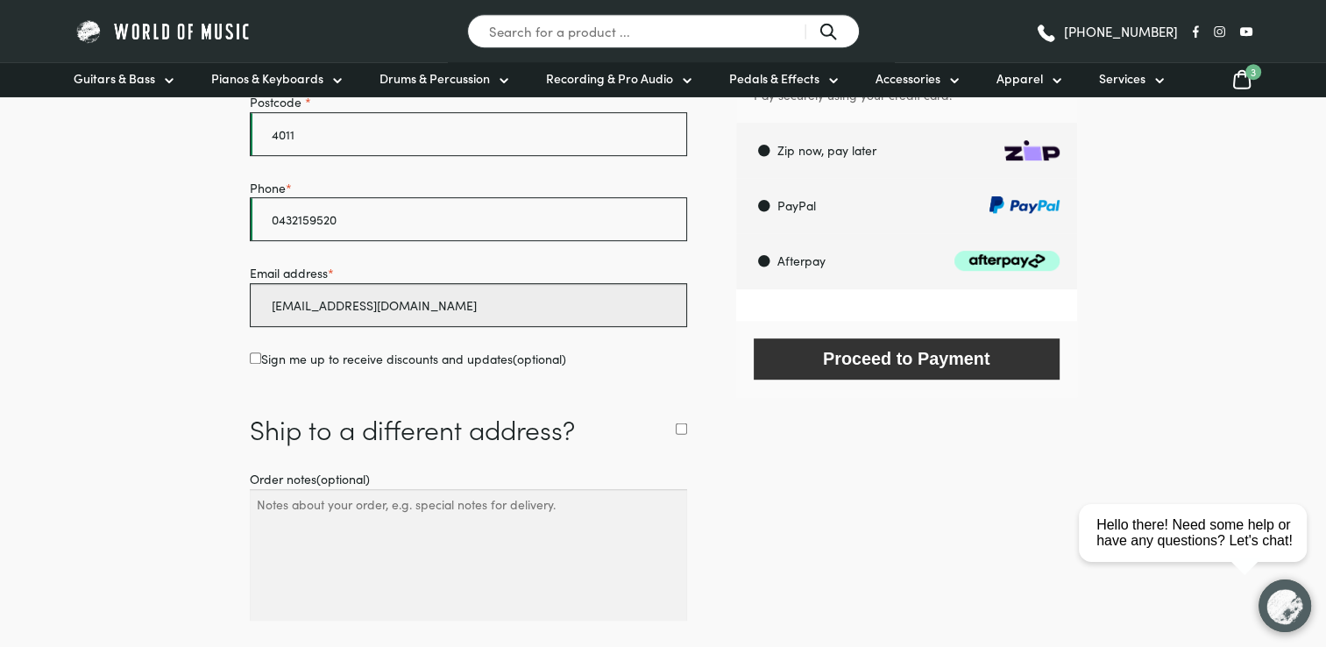
scroll to position [857, 0]
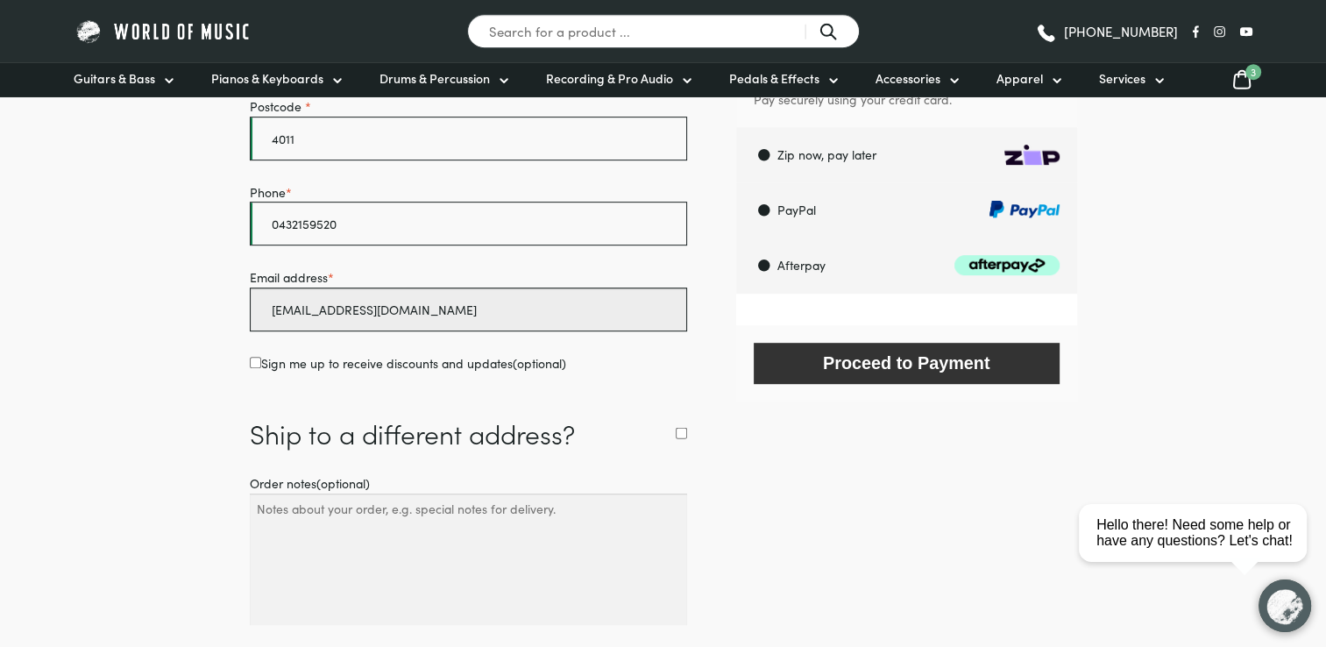
type input "hawkinskirstin1@gmail.com"
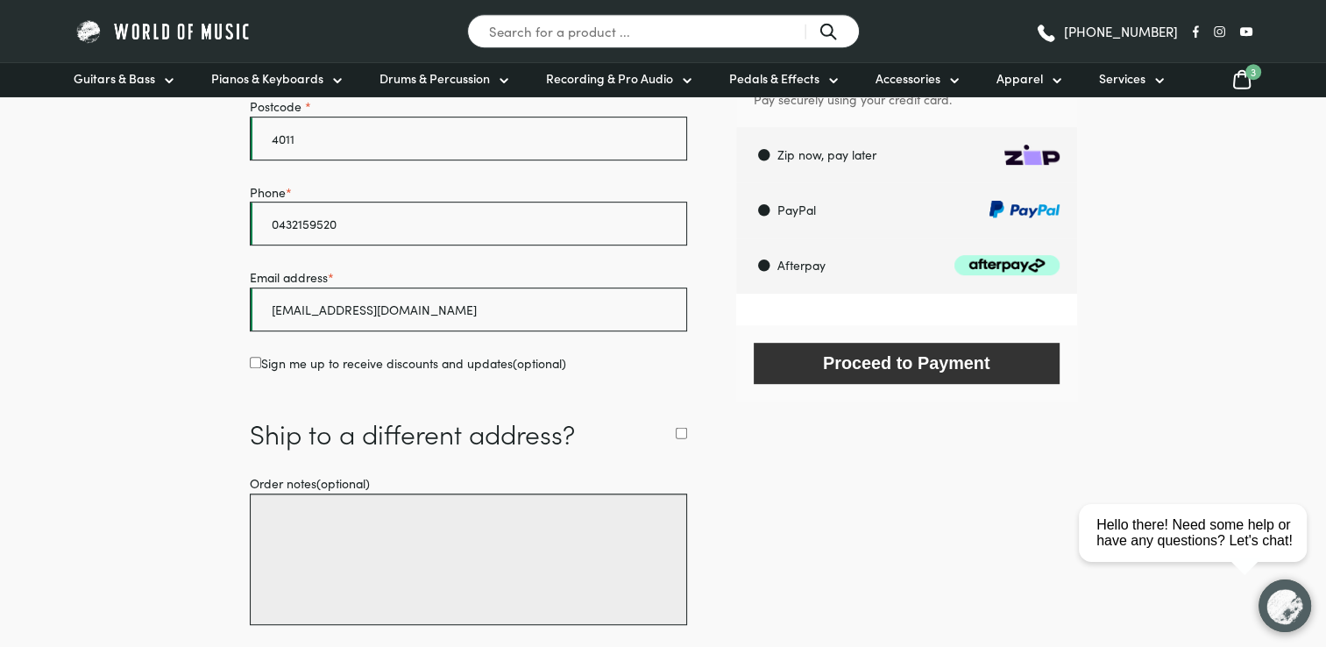
click at [493, 519] on textarea "Order notes (optional)" at bounding box center [469, 558] width 438 height 131
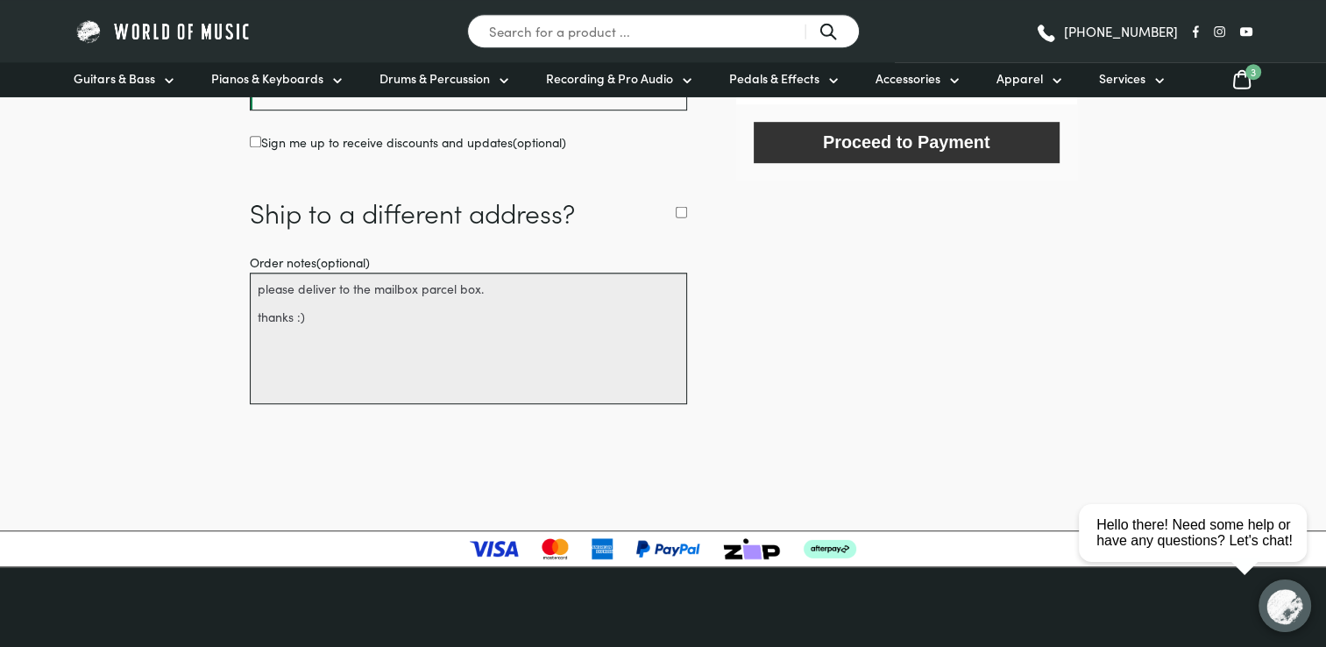
scroll to position [873, 0]
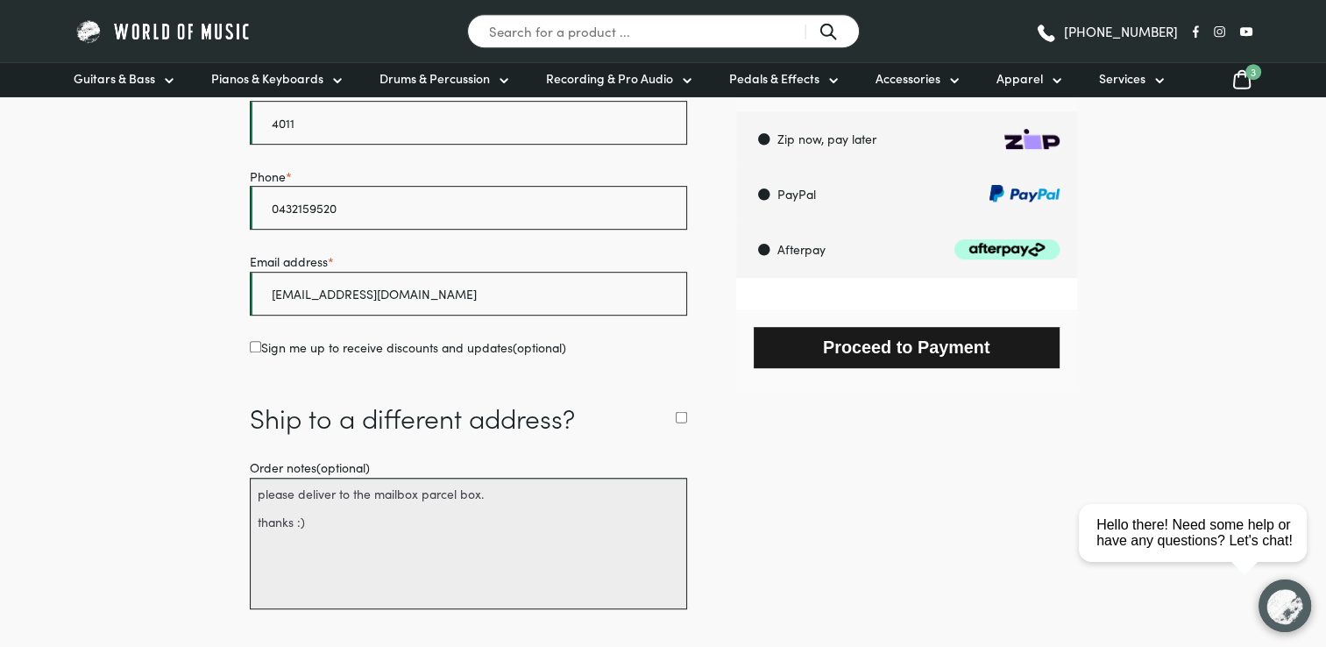
type textarea "please deliver to the mailbox parcel box. thanks :)"
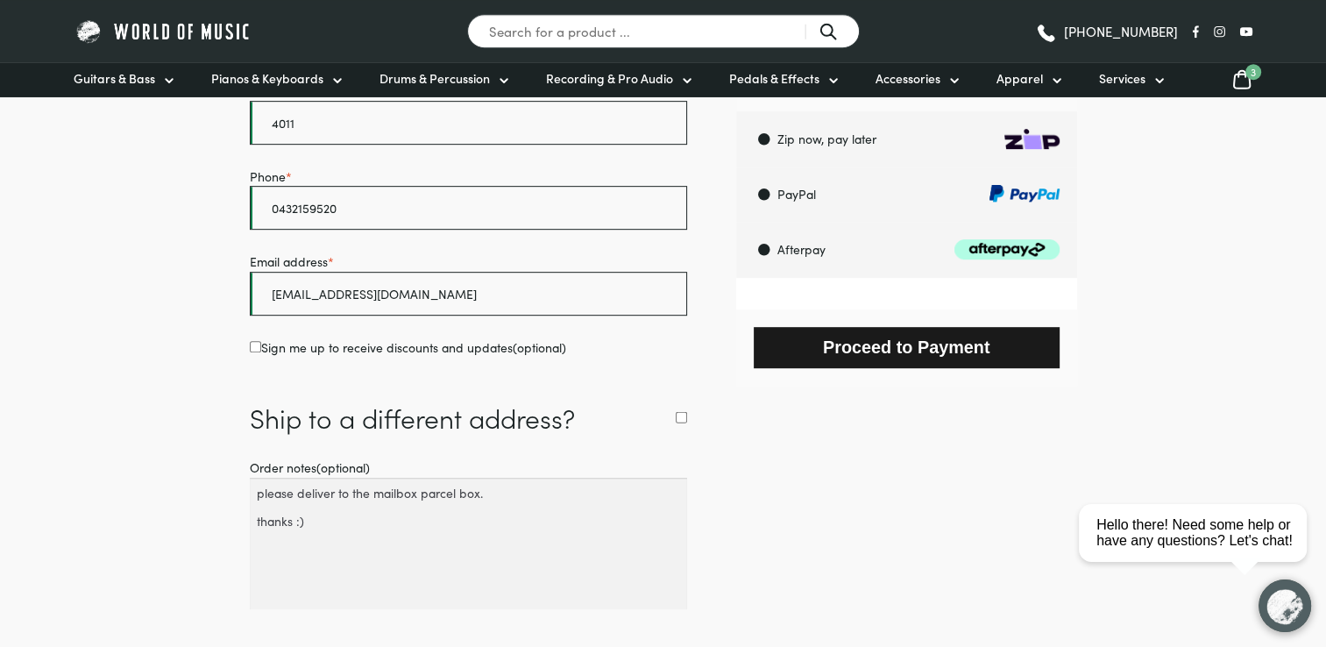
click at [873, 329] on button "Proceed to Payment" at bounding box center [906, 347] width 306 height 41
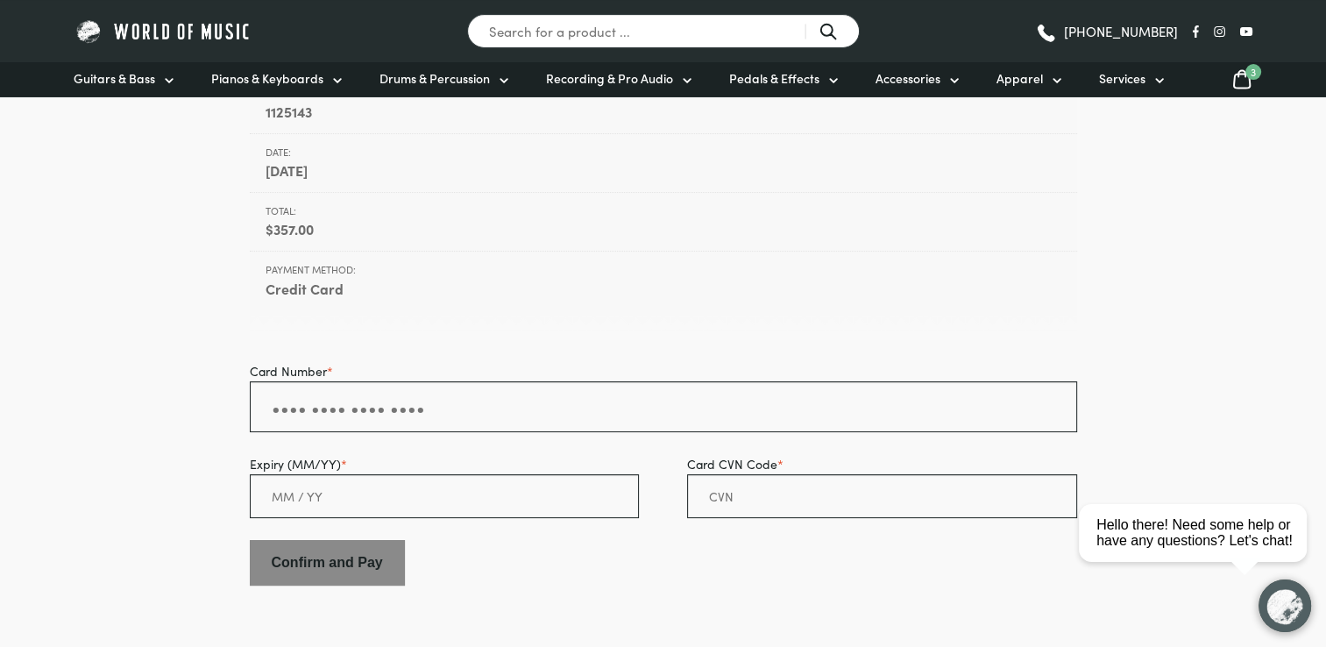
scroll to position [238, 0]
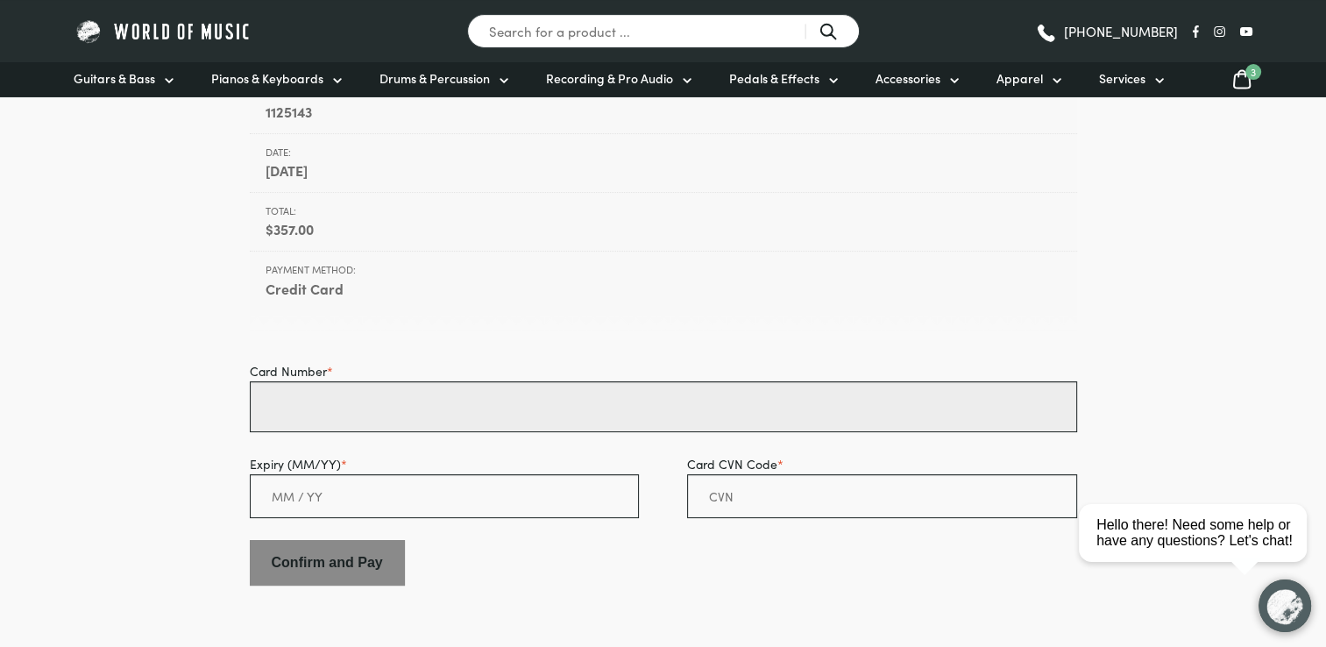
click at [599, 420] on input "Card Number *" at bounding box center [663, 406] width 827 height 51
type input "[CREDIT_CARD_NUMBER]"
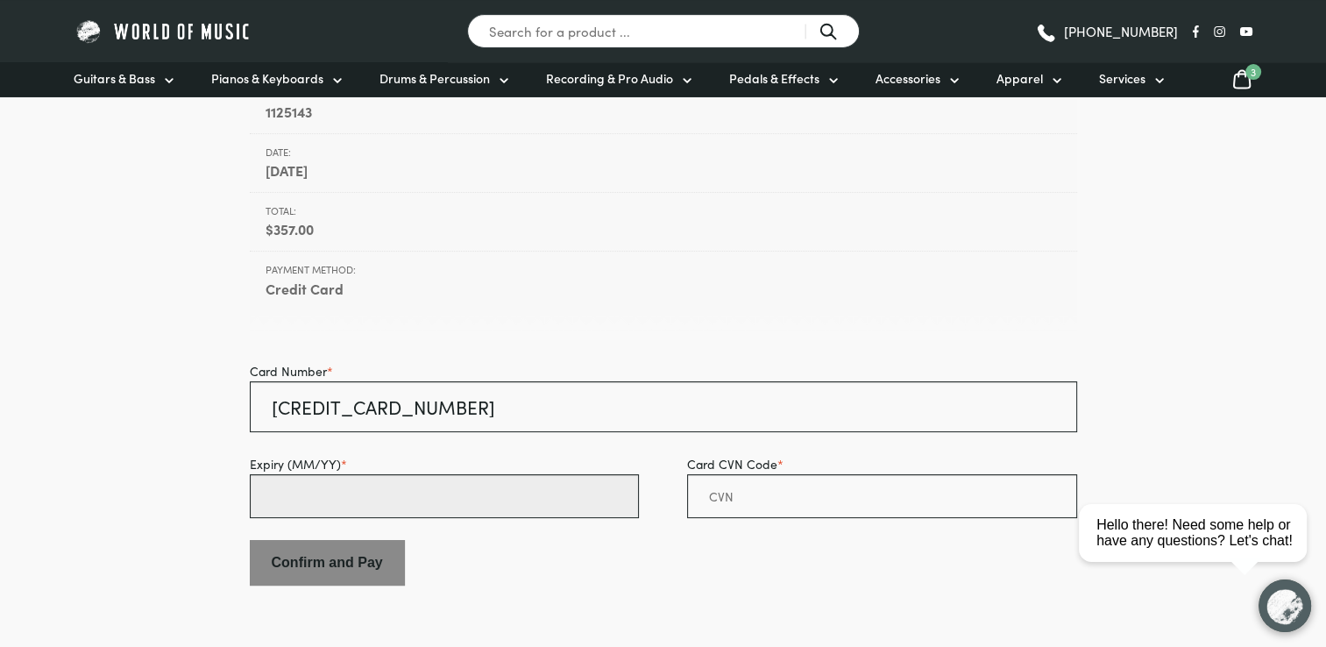
click at [534, 497] on input "Expiry (MM/YY) *" at bounding box center [444, 496] width 389 height 44
type input "03 / 26"
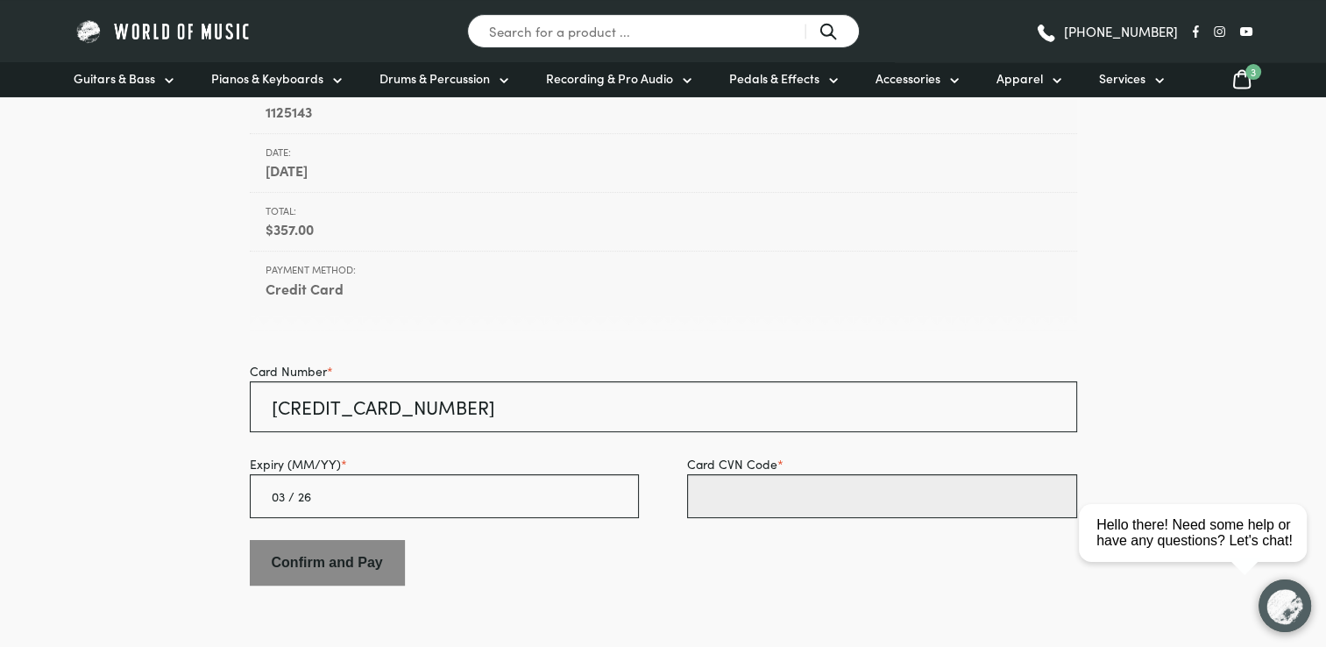
click at [852, 498] on input "Card CVN Code *" at bounding box center [881, 496] width 389 height 44
type input "076"
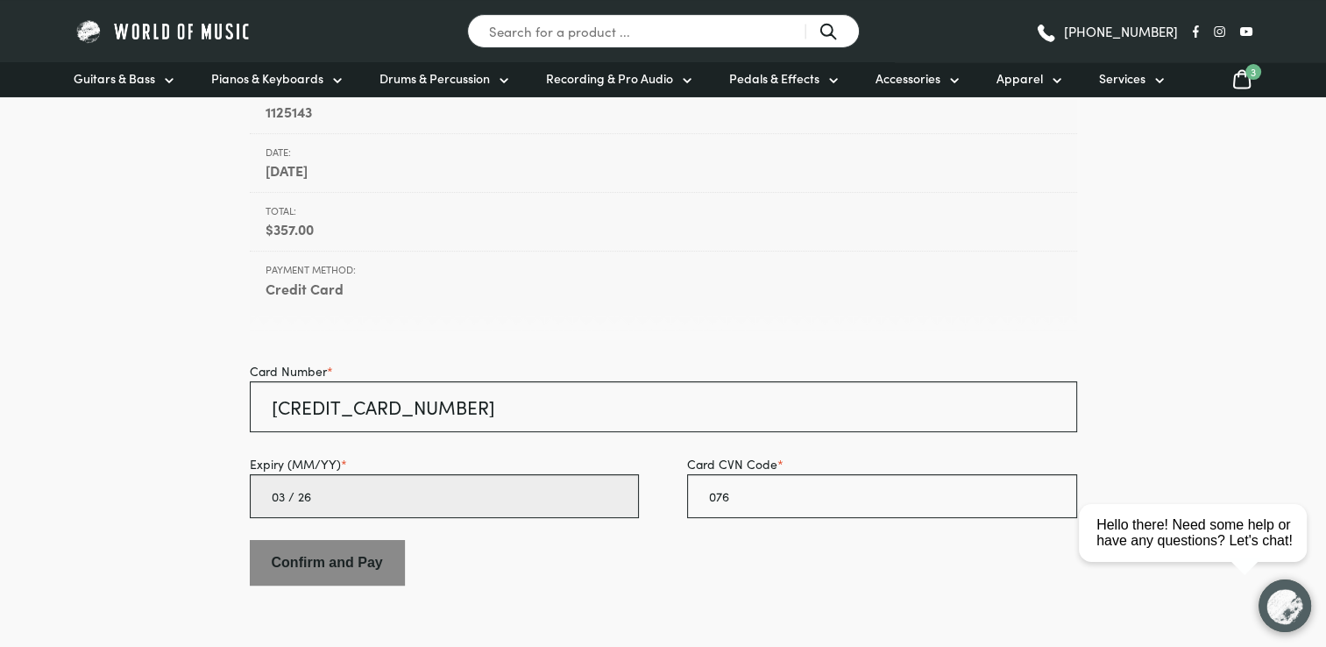
click at [430, 504] on input "03 / 26" at bounding box center [444, 496] width 389 height 44
type input "03 / 28"
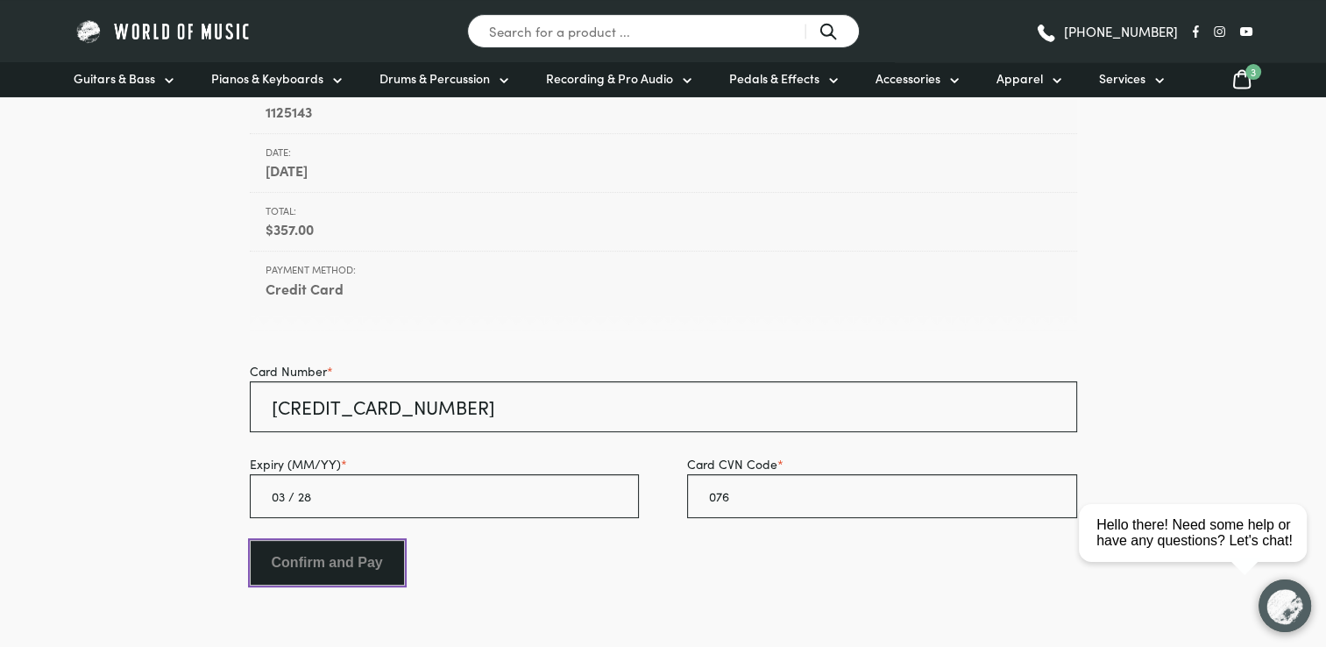
click at [319, 577] on input "Confirm and Pay" at bounding box center [327, 563] width 155 height 46
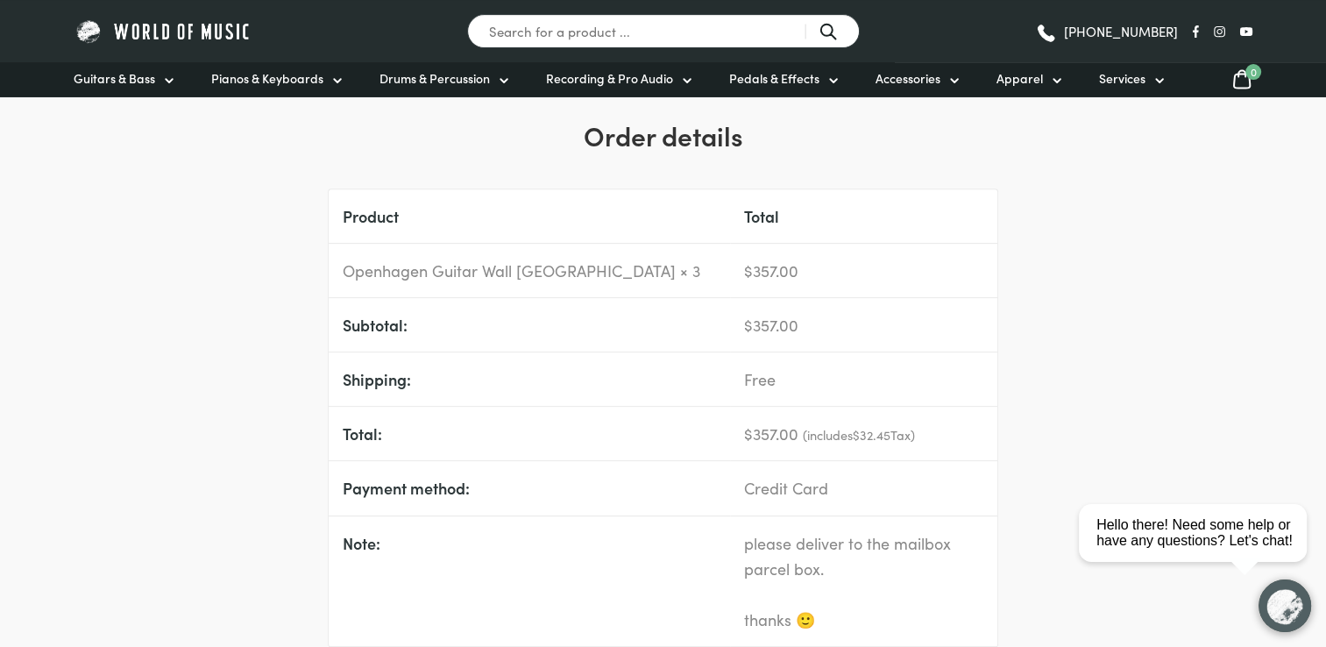
scroll to position [645, 0]
click at [544, 273] on link "Openhagen Guitar Wall [GEOGRAPHIC_DATA]" at bounding box center [509, 273] width 333 height 22
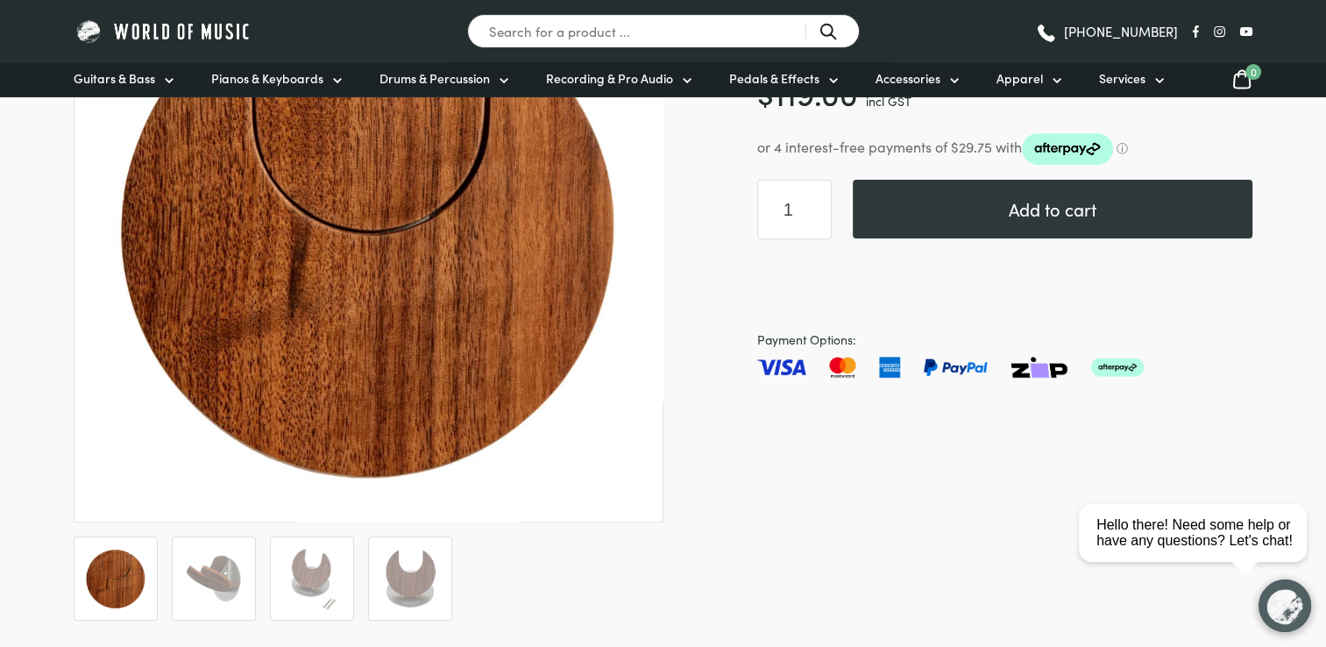
scroll to position [360, 0]
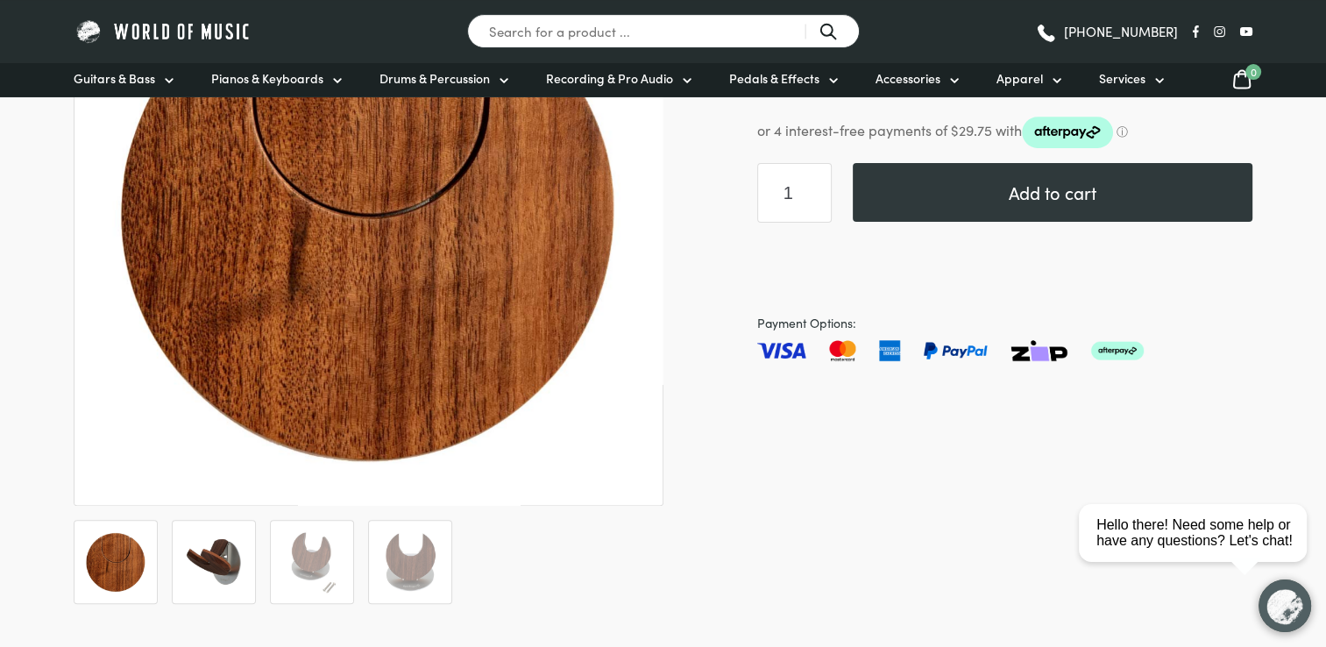
click at [235, 539] on img at bounding box center [213, 561] width 65 height 65
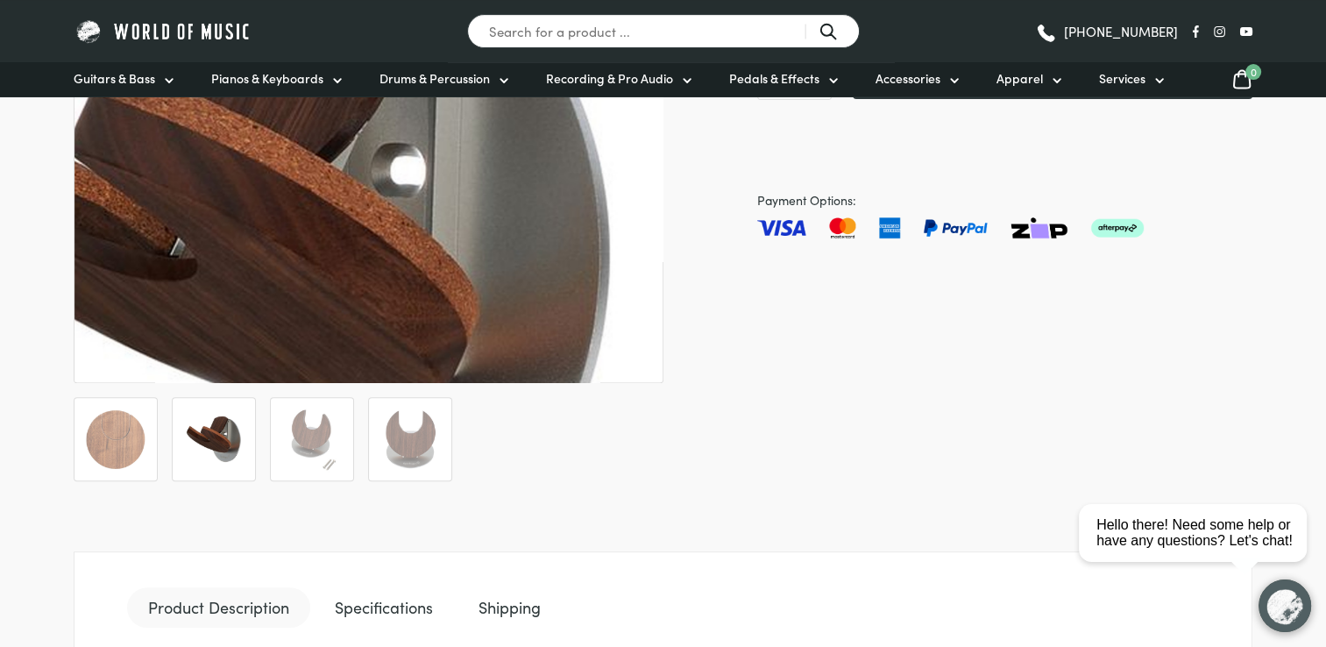
scroll to position [484, 0]
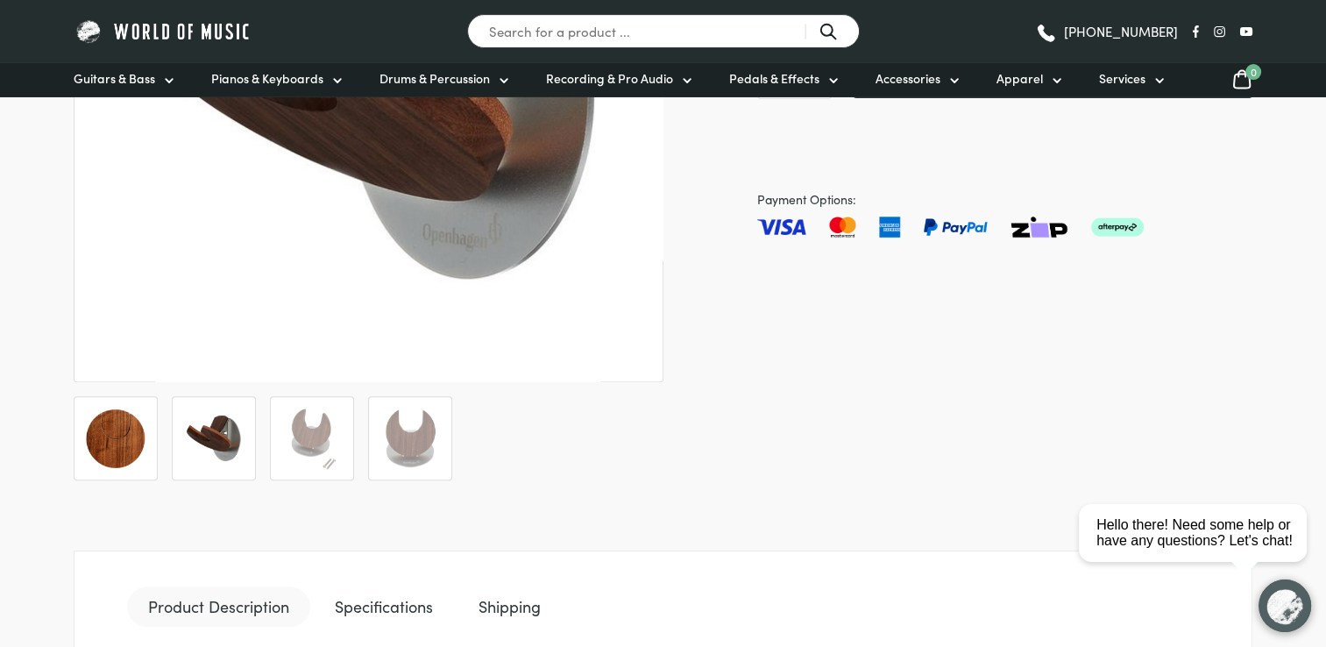
click at [108, 450] on img at bounding box center [115, 438] width 65 height 65
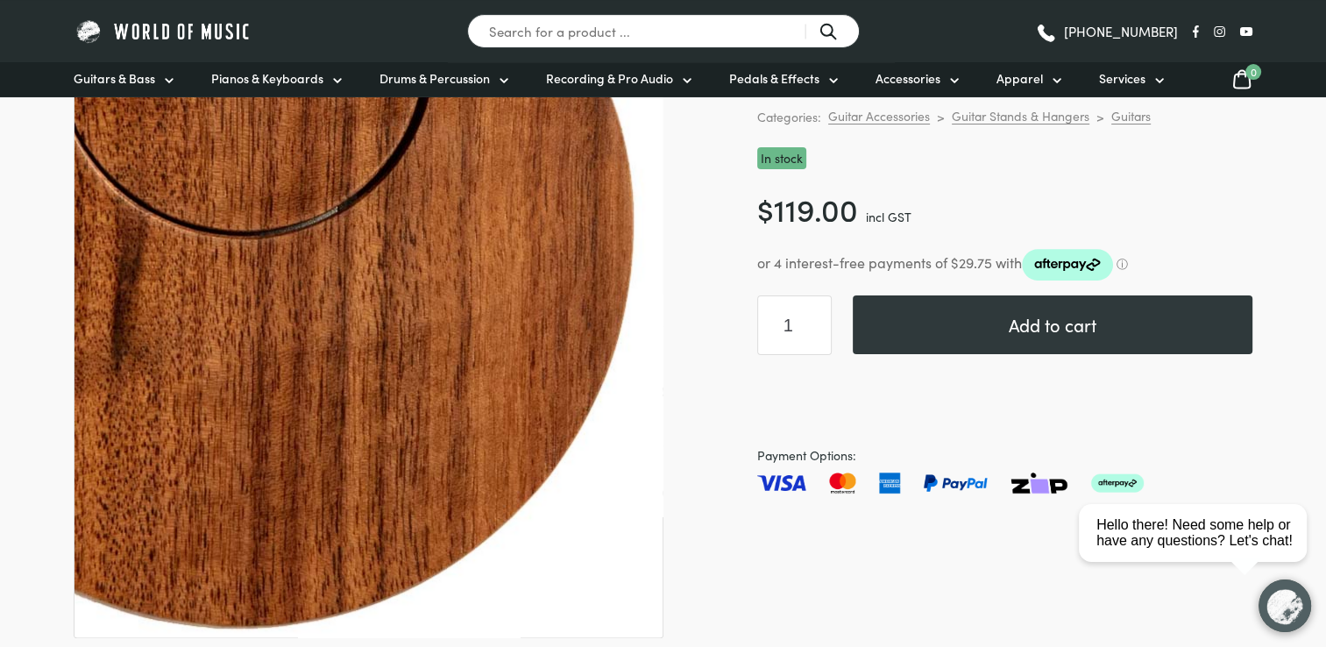
scroll to position [231, 0]
